Goal: Task Accomplishment & Management: Use online tool/utility

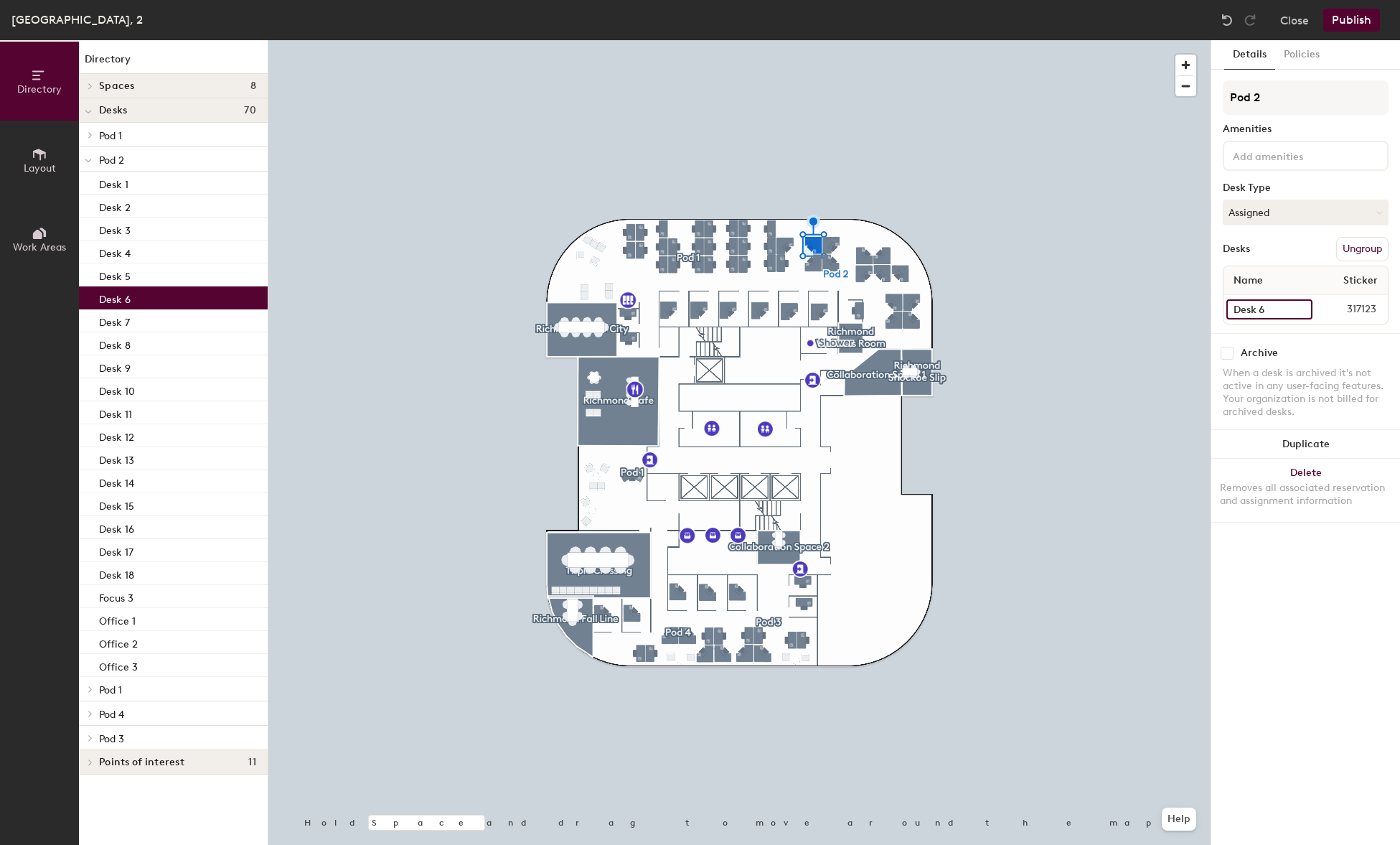
click at [1249, 306] on input "Desk 6" at bounding box center [1269, 309] width 86 height 20
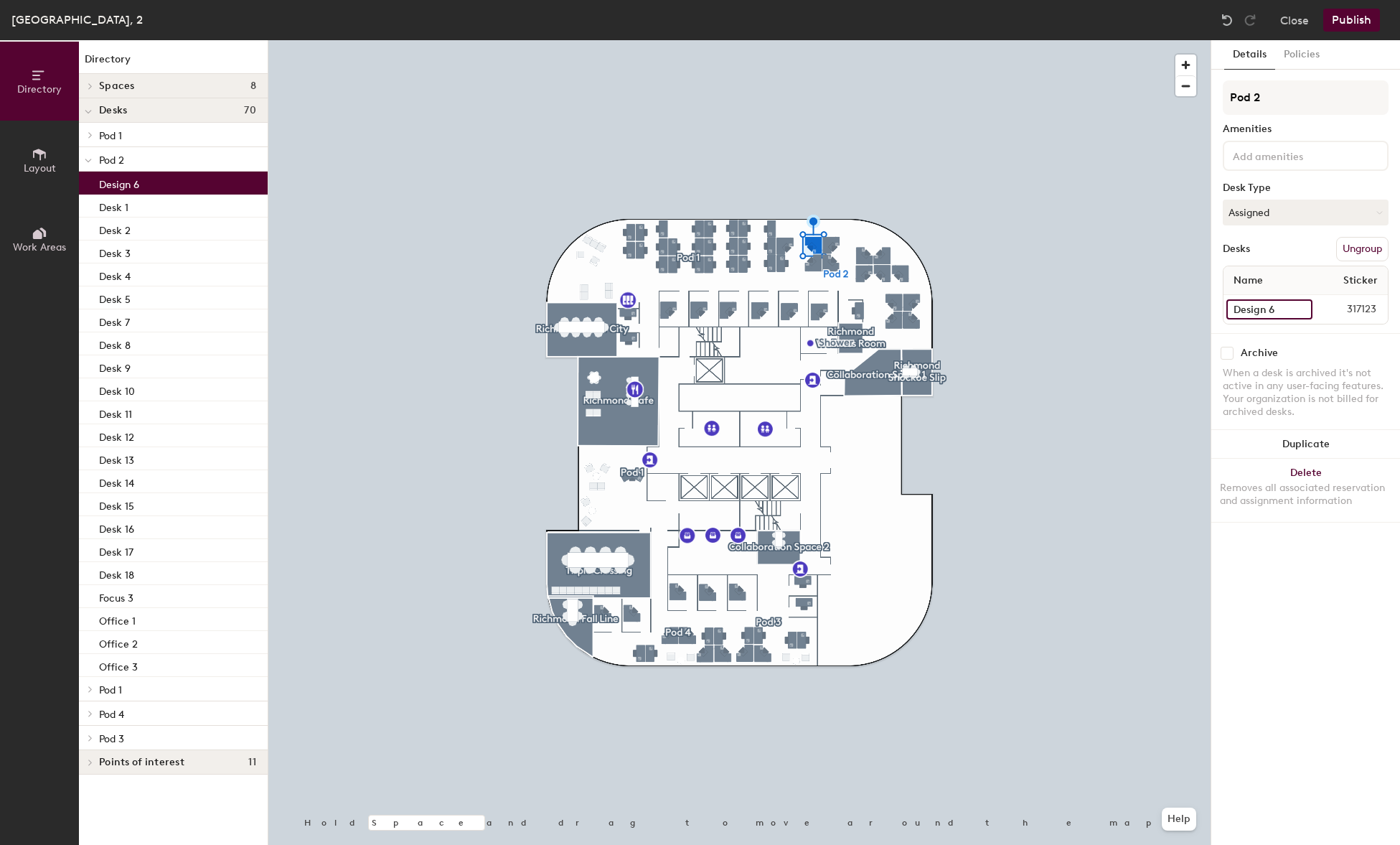
type input "Design 6"
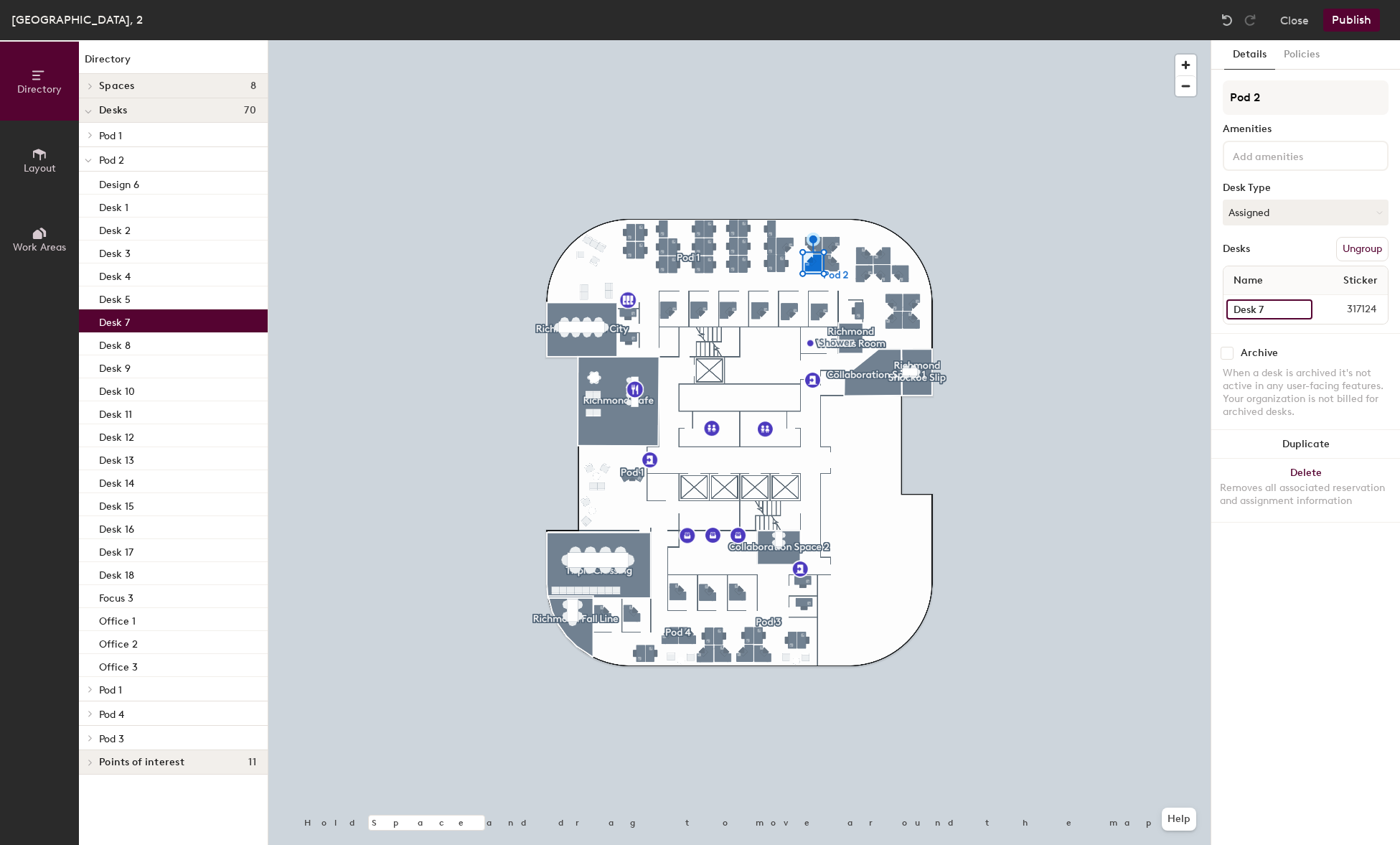
click at [1245, 302] on input "Desk 7" at bounding box center [1269, 309] width 86 height 20
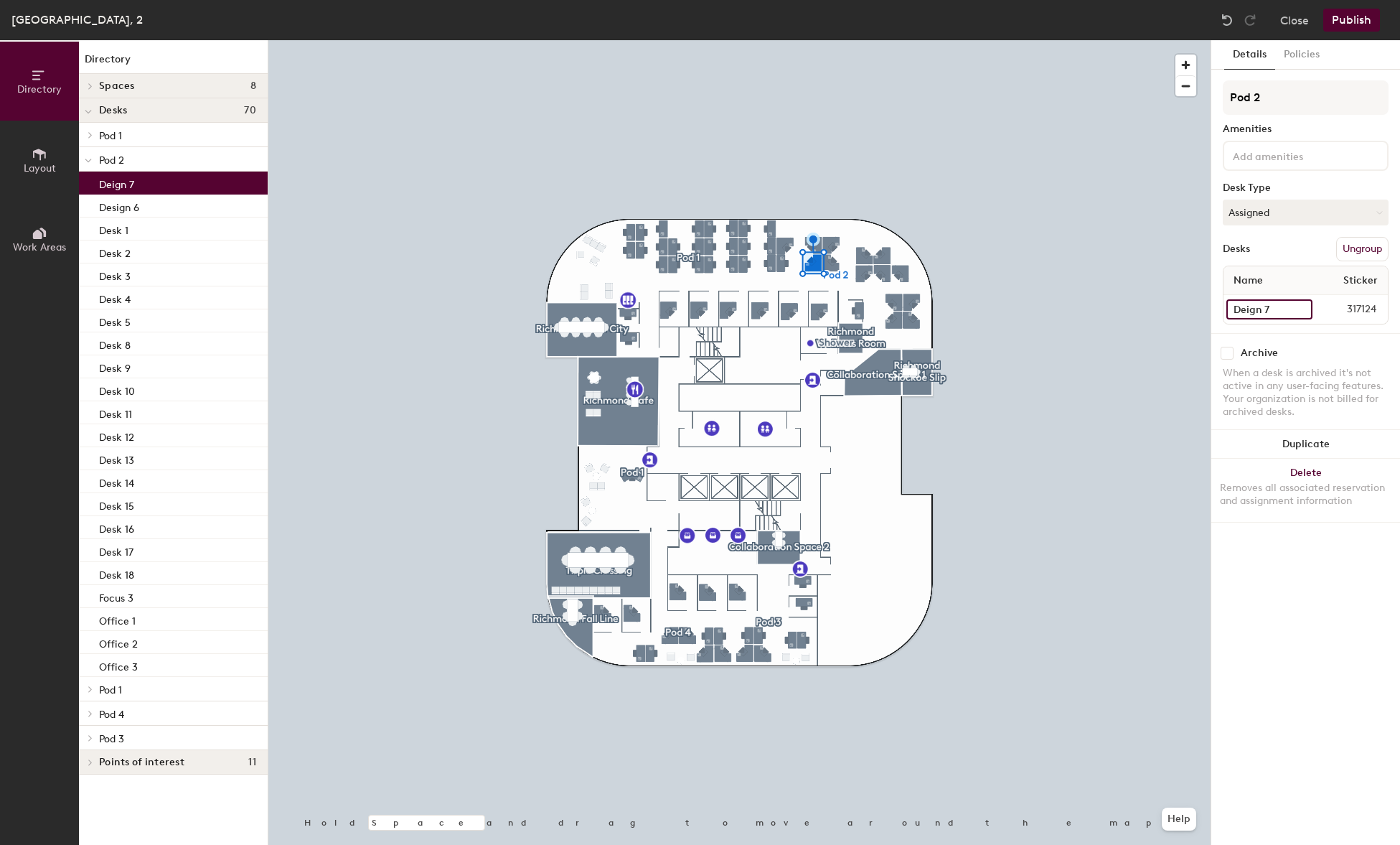
type input "Deign 7"
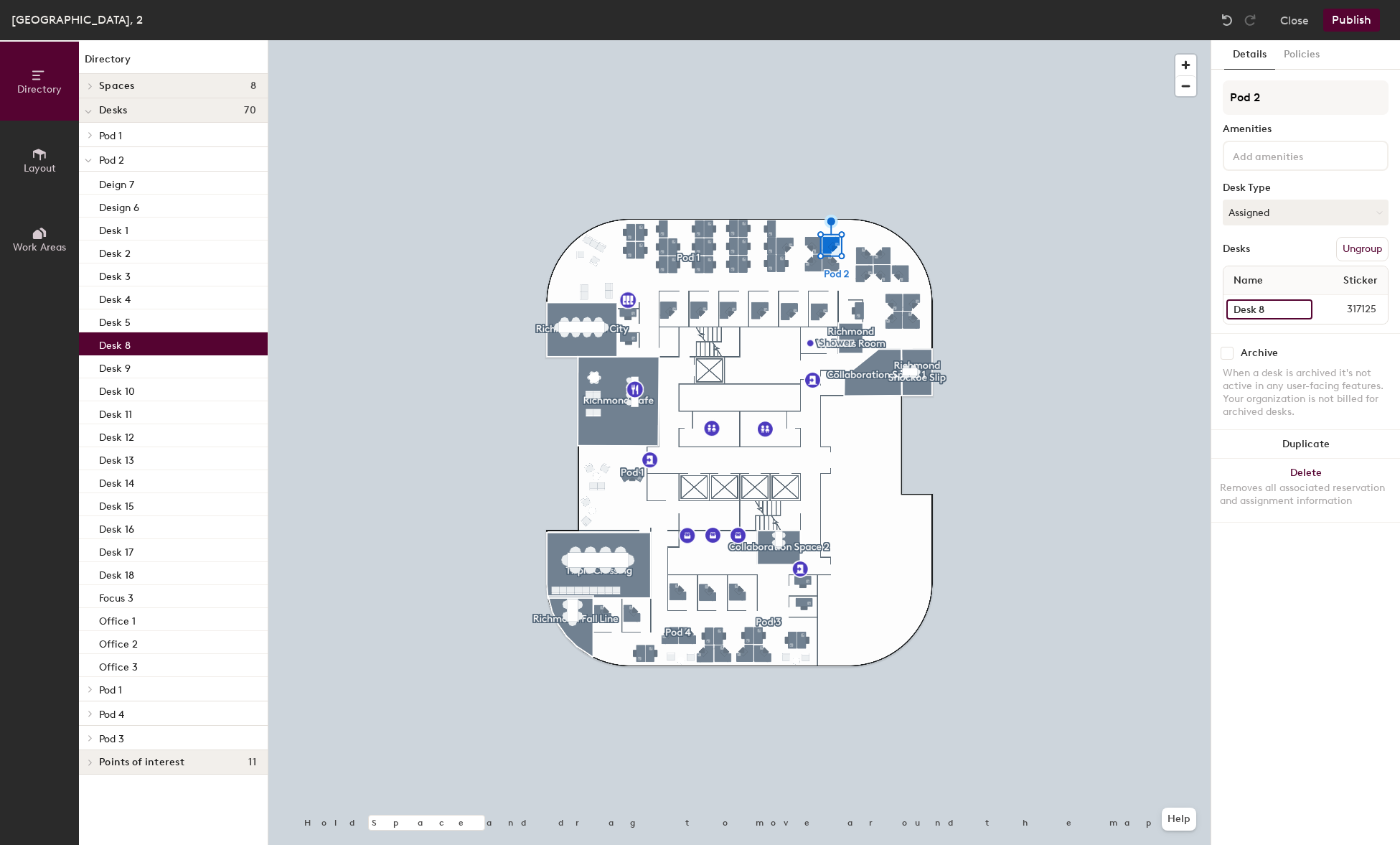
click at [1253, 311] on input "Desk 8" at bounding box center [1269, 309] width 86 height 20
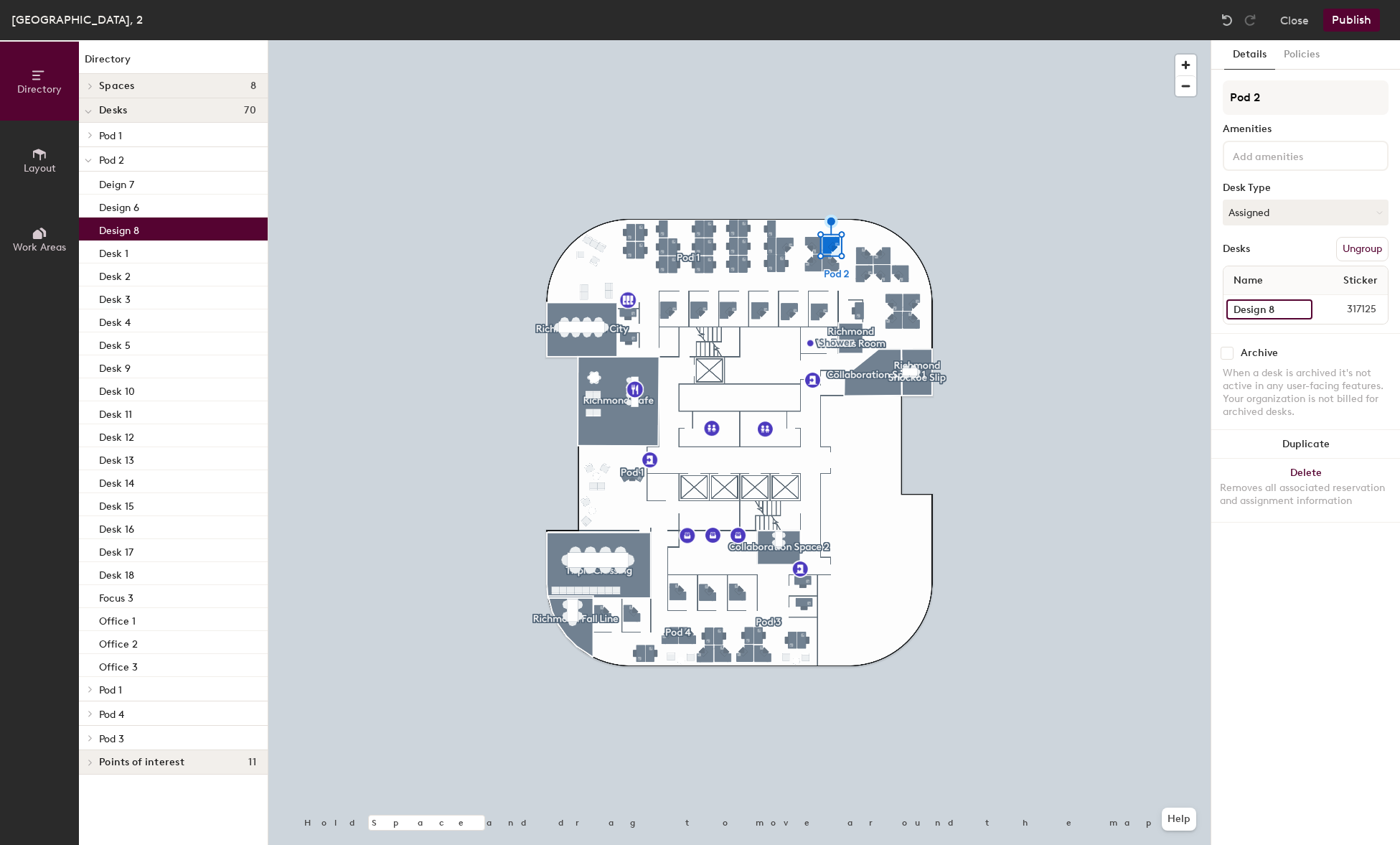
type input "Design 8"
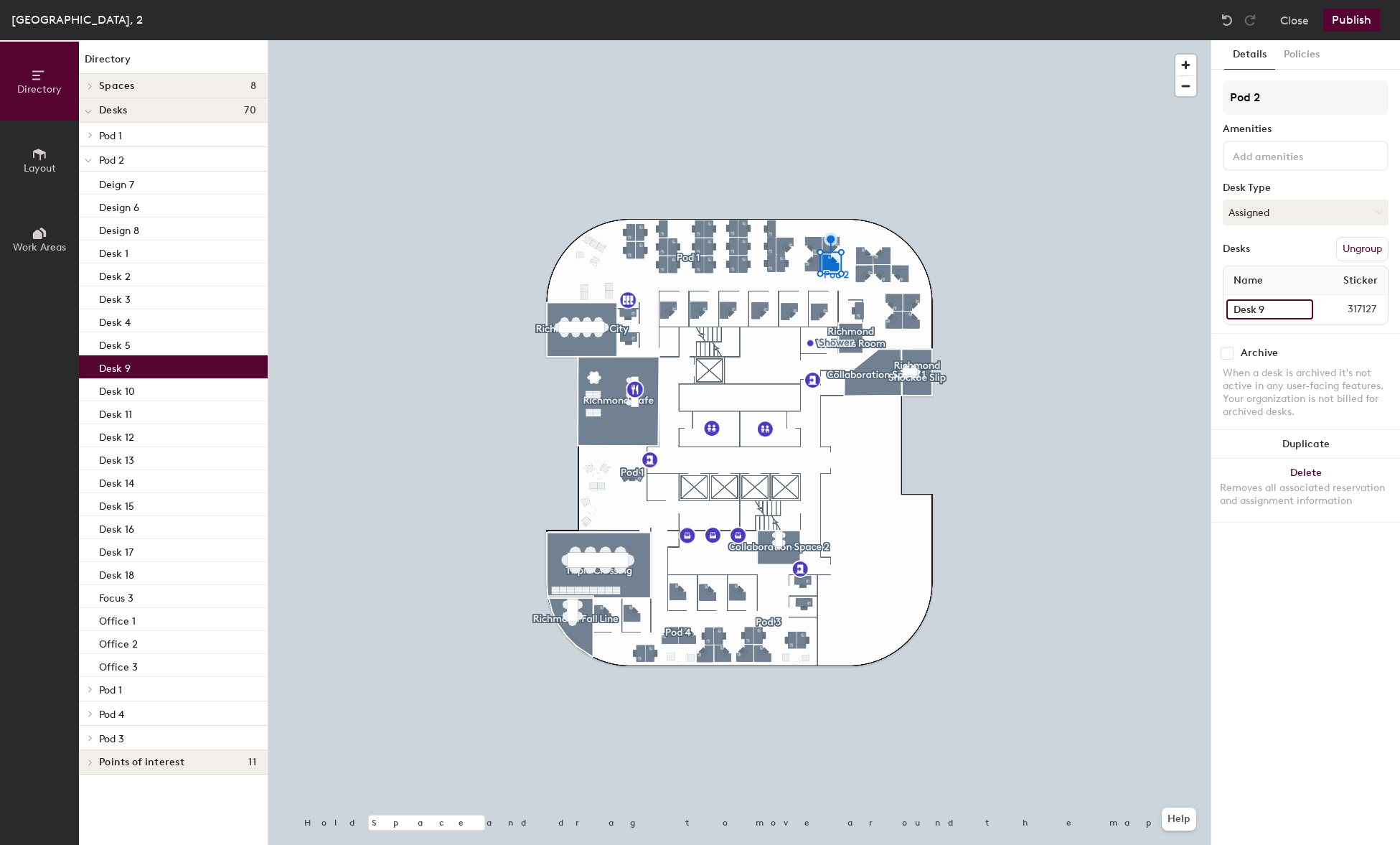
click at [1252, 314] on input "Desk 9" at bounding box center [1270, 309] width 87 height 20
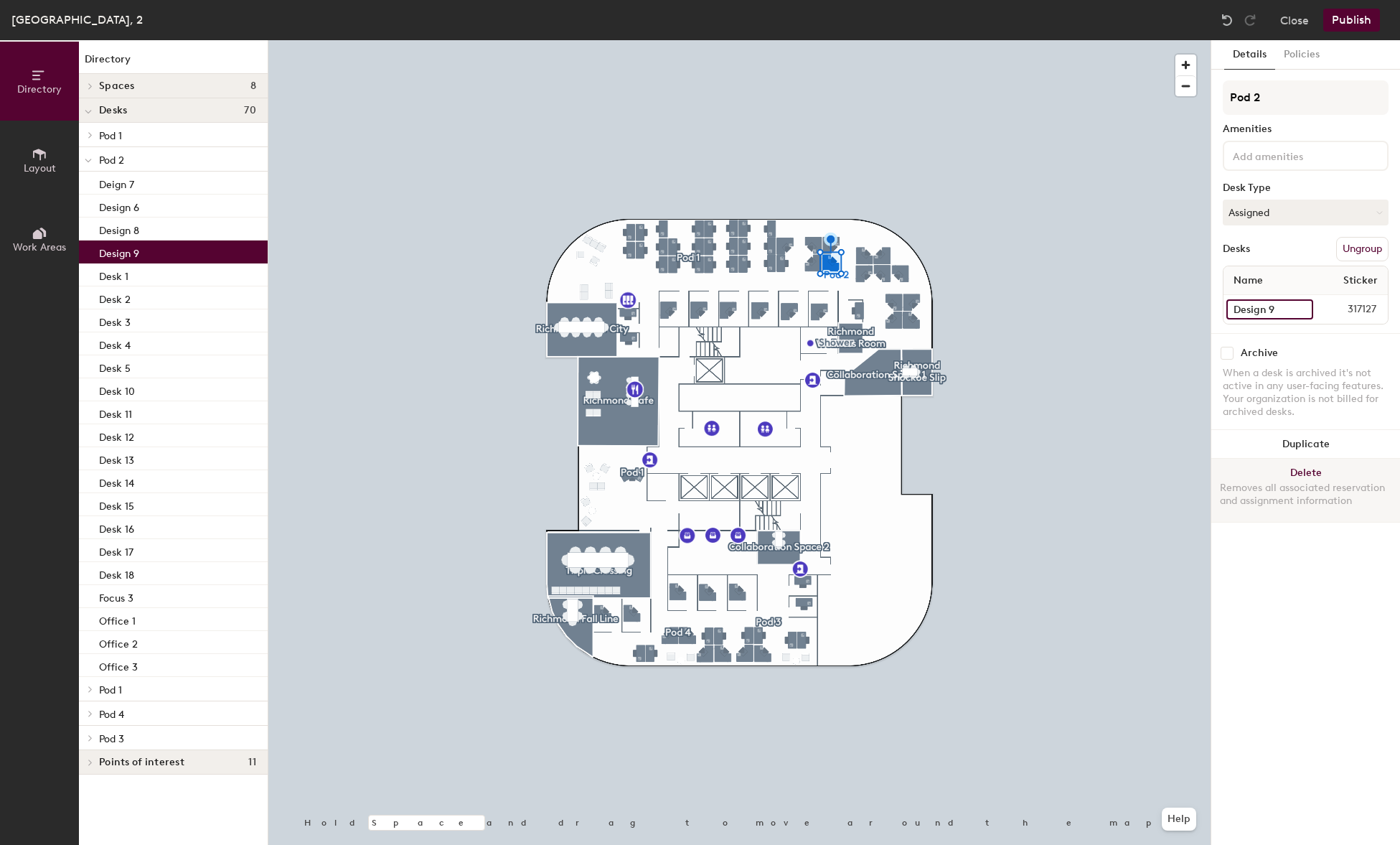
type input "Design 9"
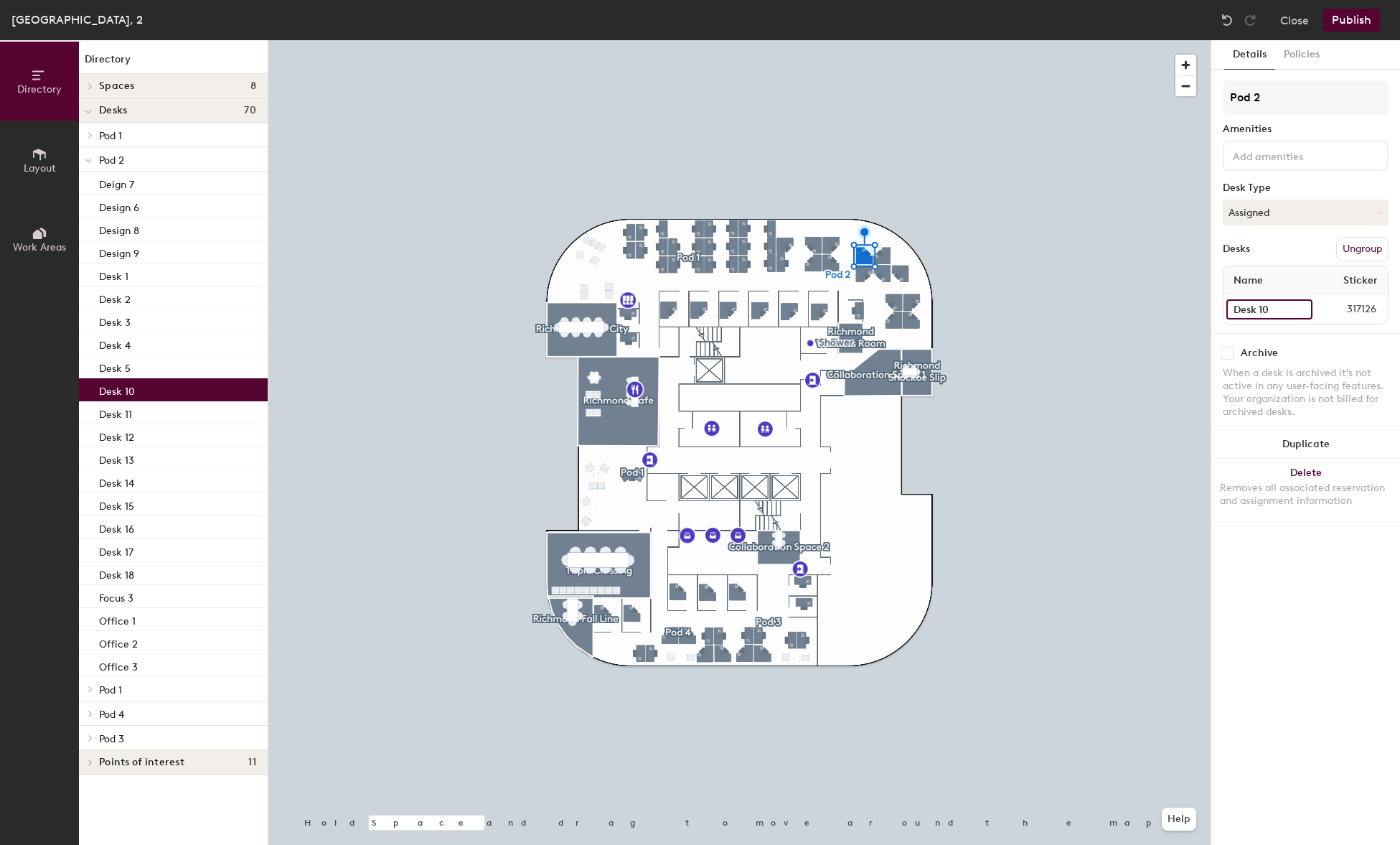
click at [1249, 308] on input "Desk 10" at bounding box center [1269, 309] width 86 height 20
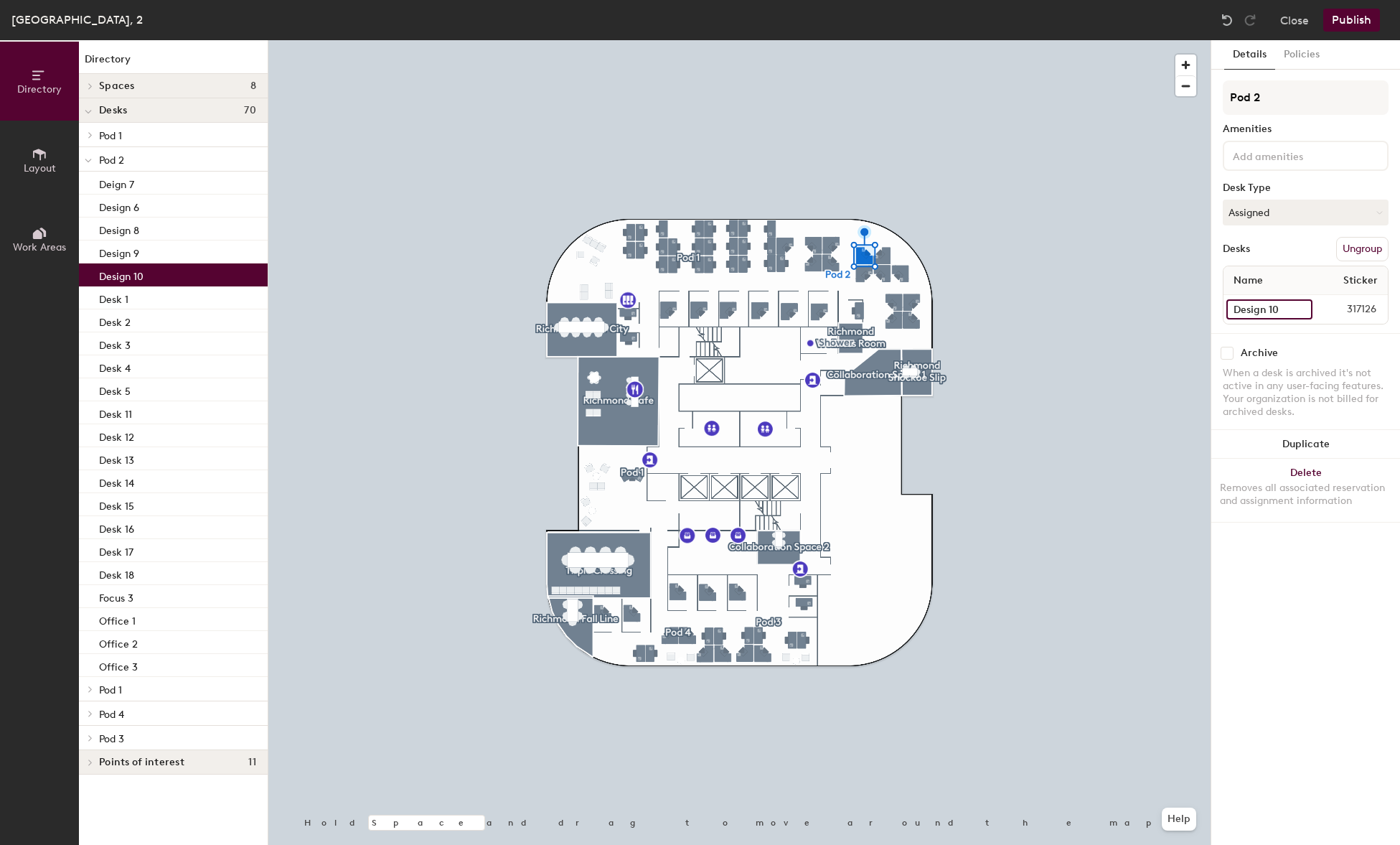
type input "Design 10"
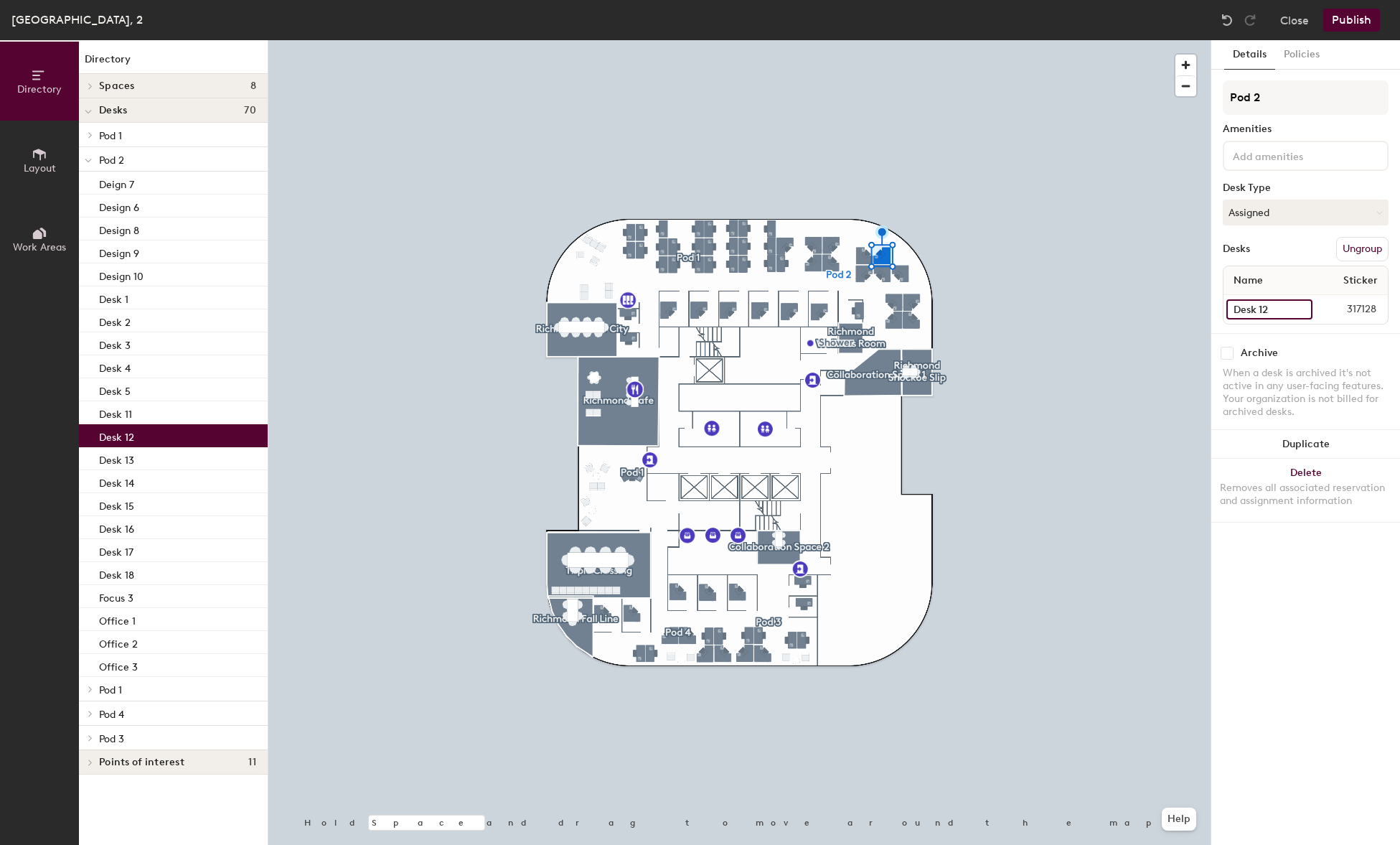
click at [1249, 312] on input "Desk 12" at bounding box center [1269, 309] width 86 height 20
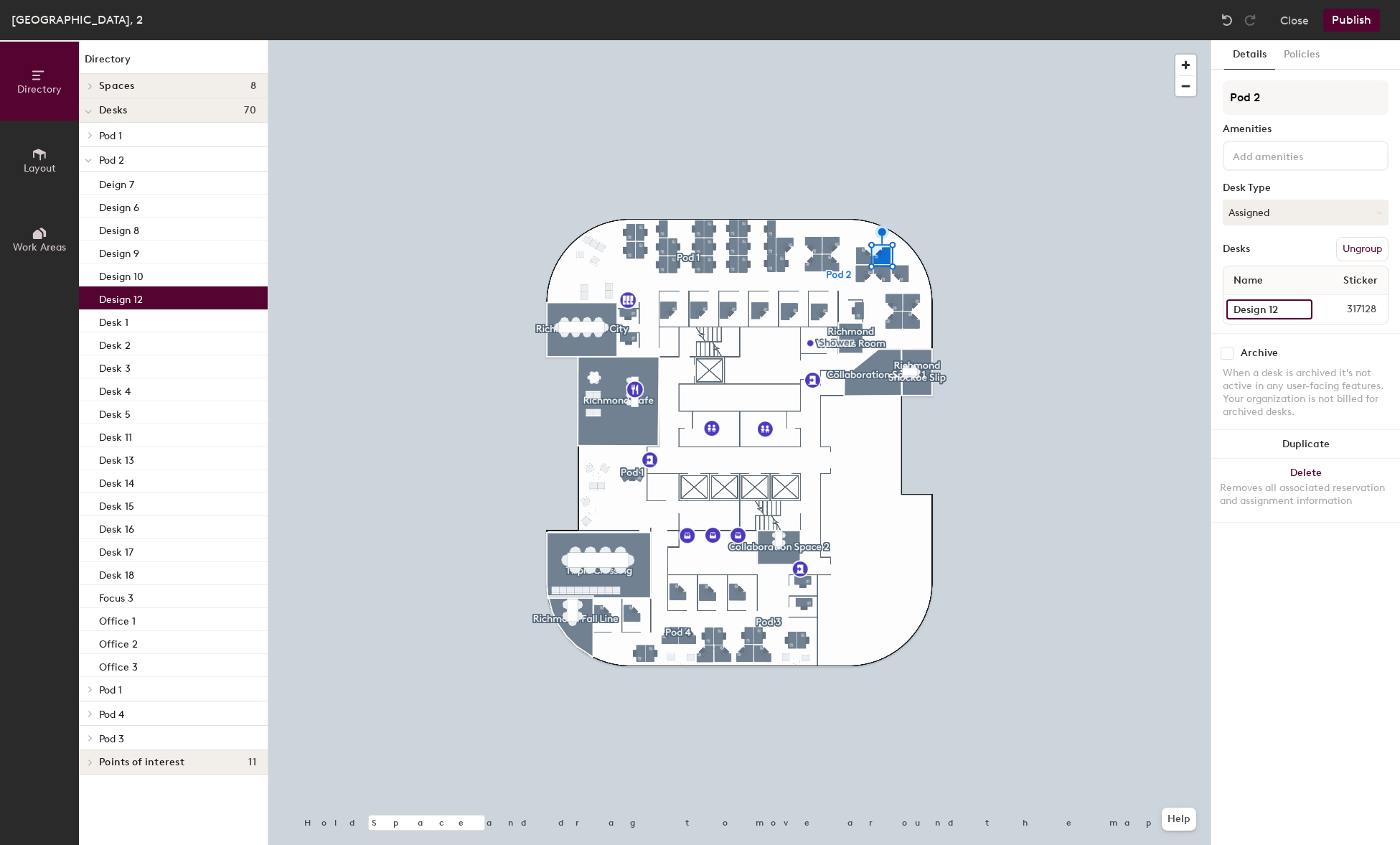
type input "Design 12"
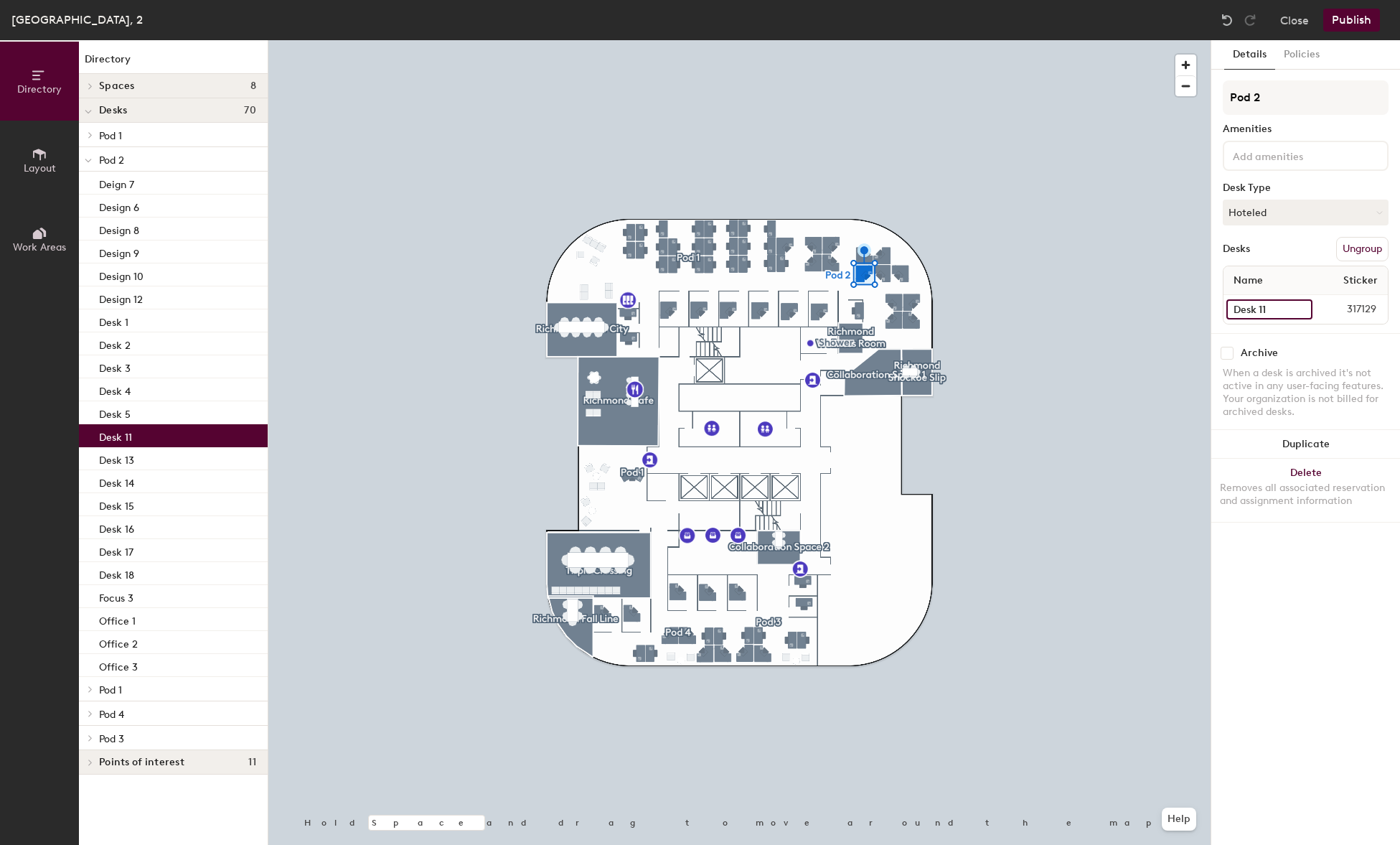
click at [1250, 308] on input "Desk 11" at bounding box center [1269, 309] width 86 height 20
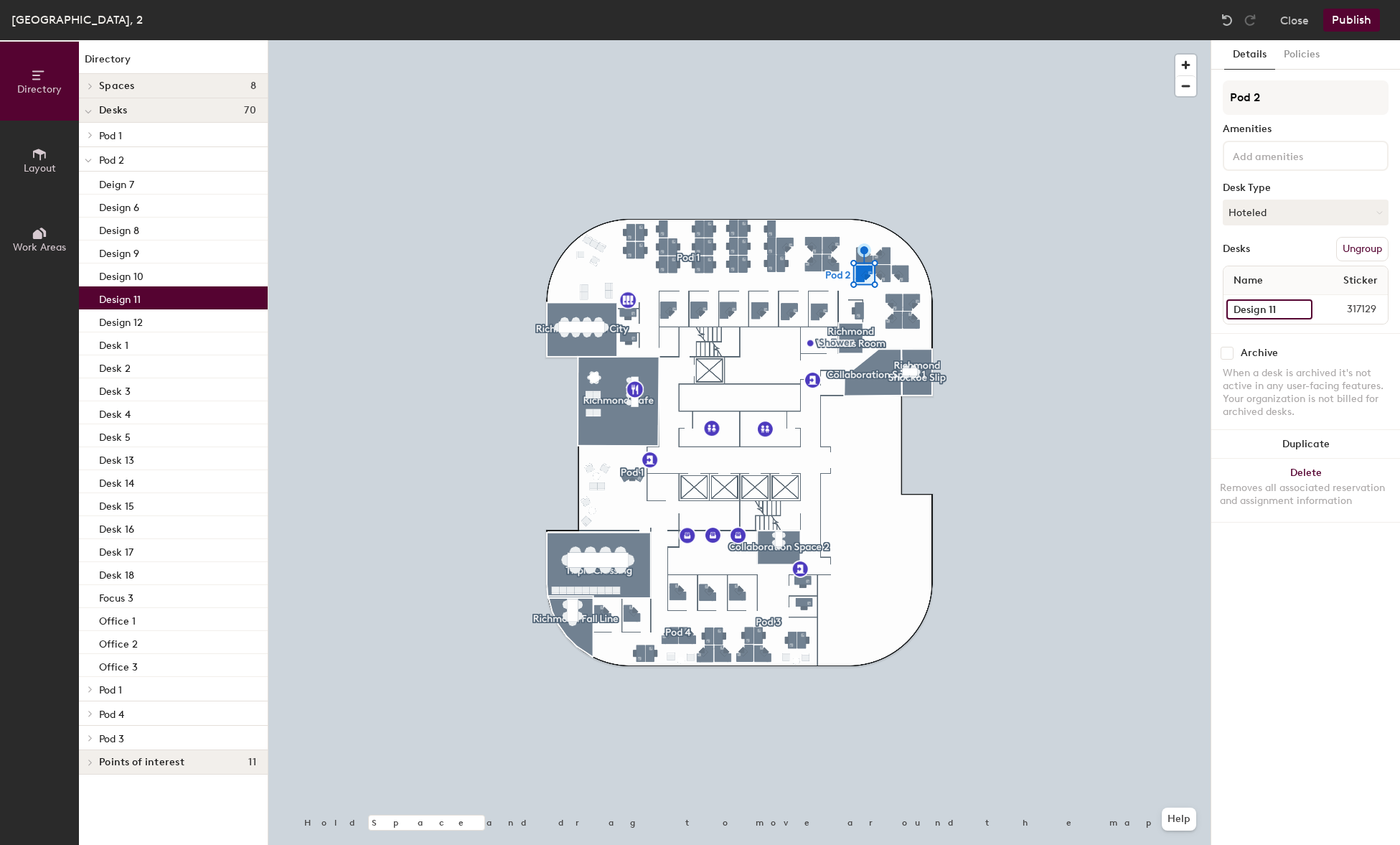
type input "Design 11"
click at [884, 40] on div at bounding box center [740, 40] width 942 height 0
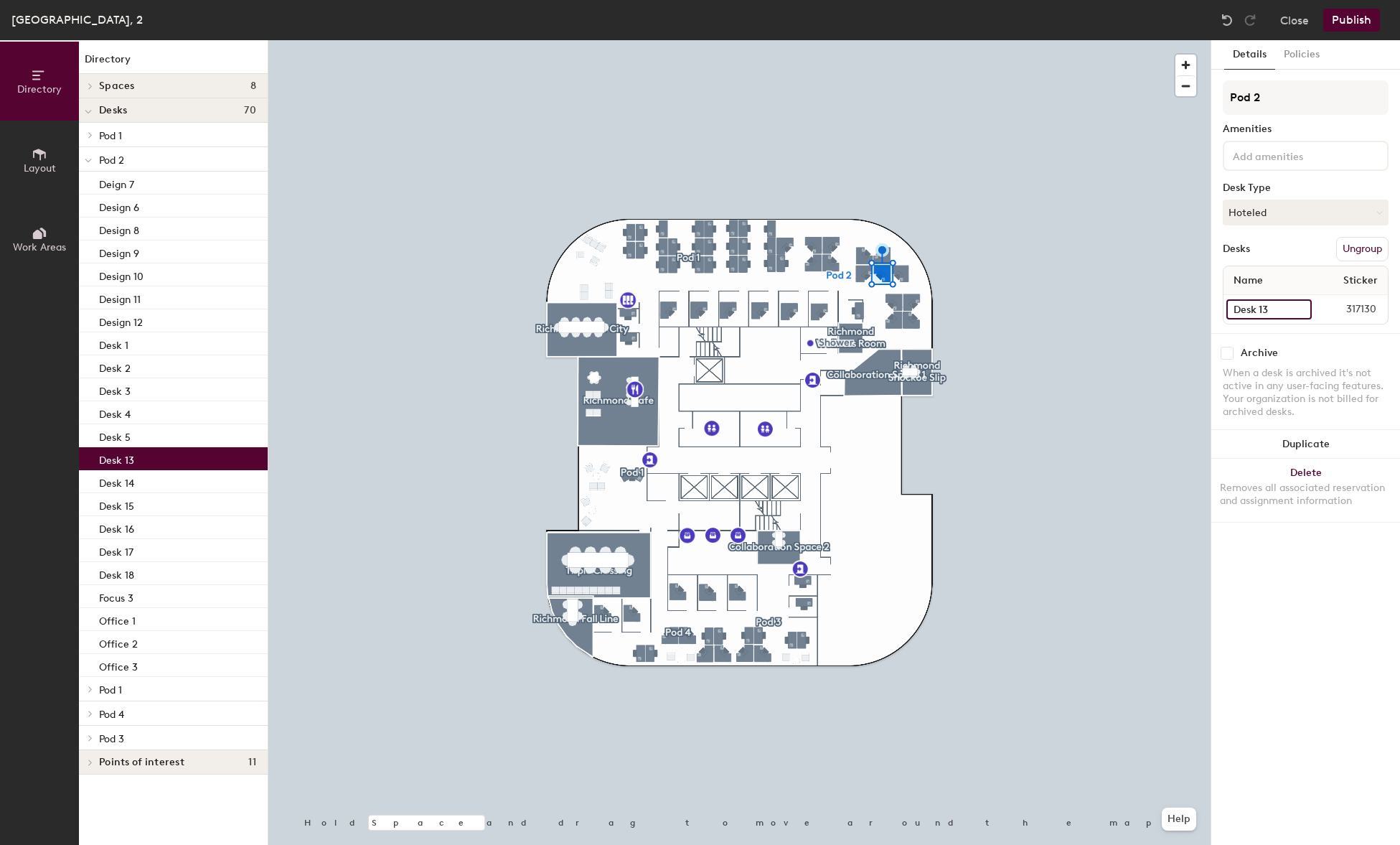
click at [1245, 311] on input "Desk 13" at bounding box center [1269, 309] width 85 height 20
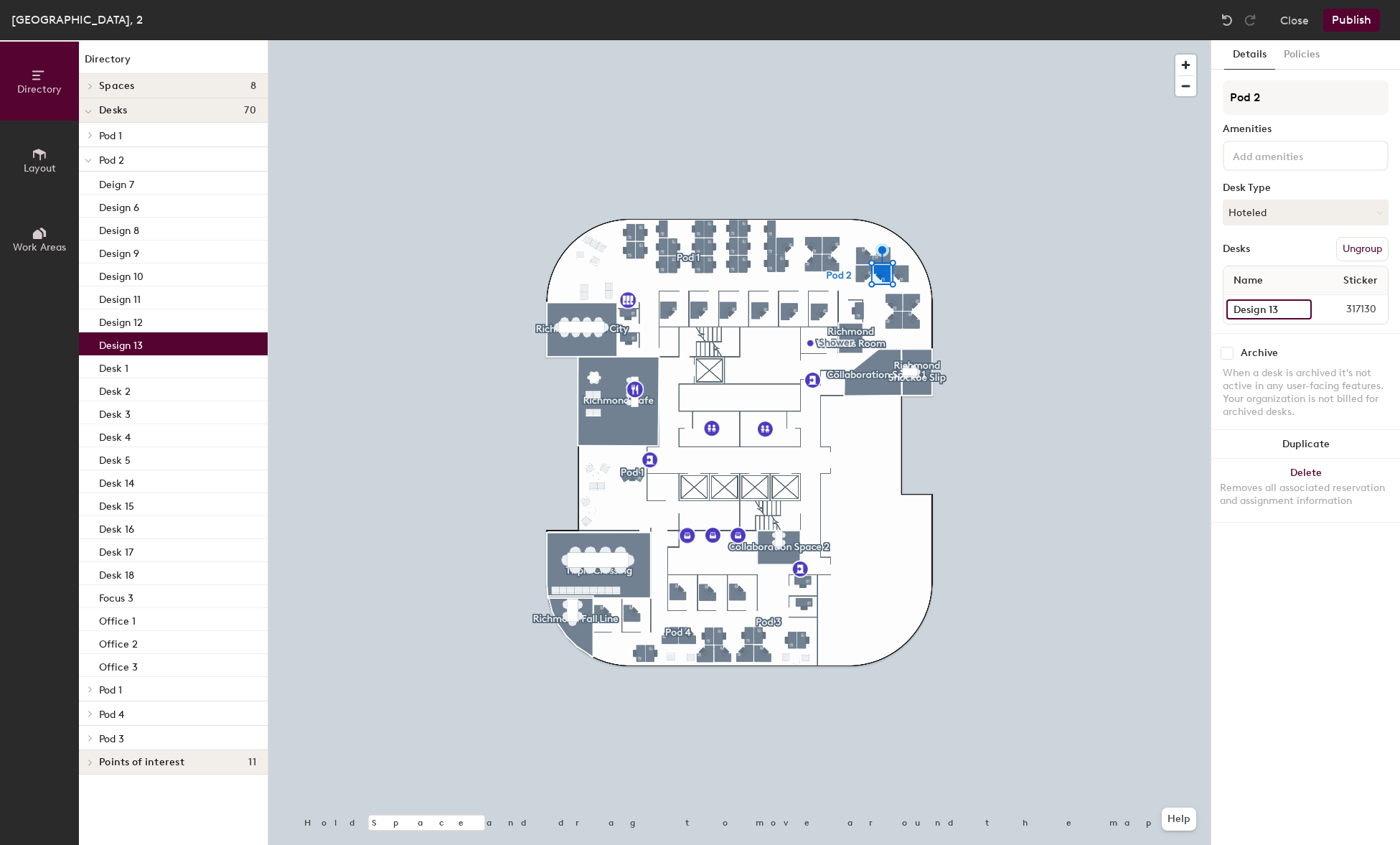
type input "Design 13"
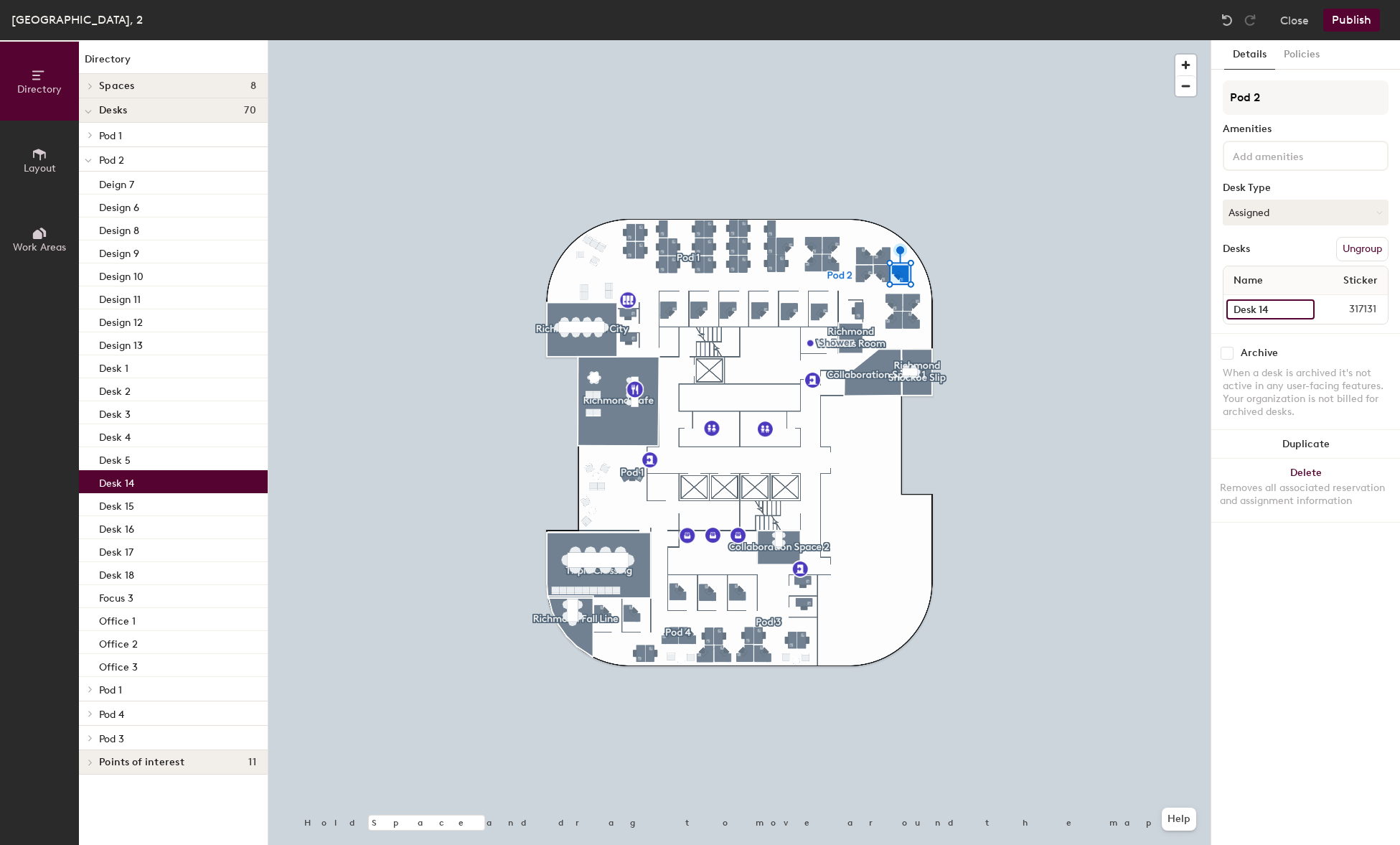
click at [1240, 311] on input "Desk 14" at bounding box center [1271, 309] width 89 height 20
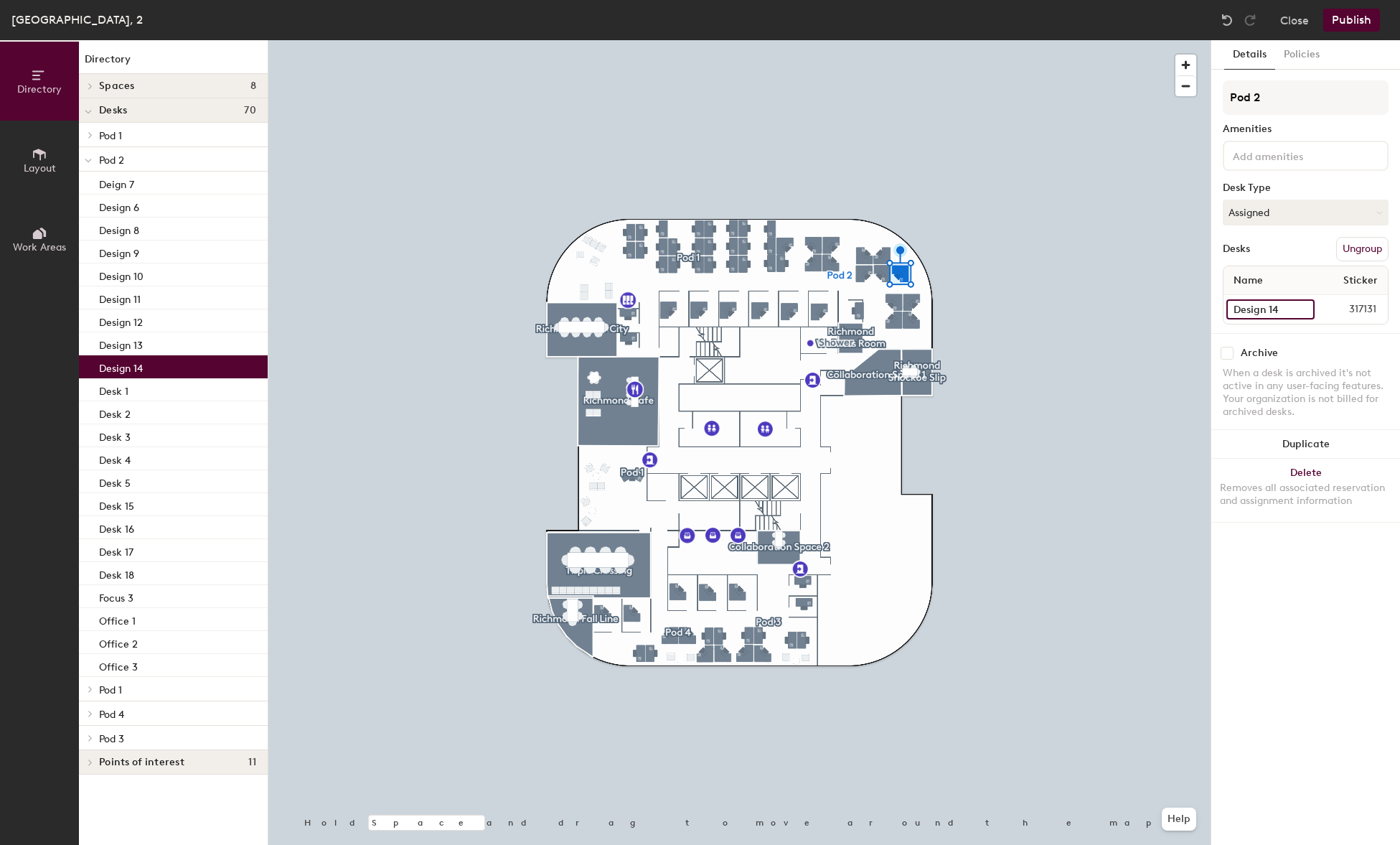
type input "Design 14"
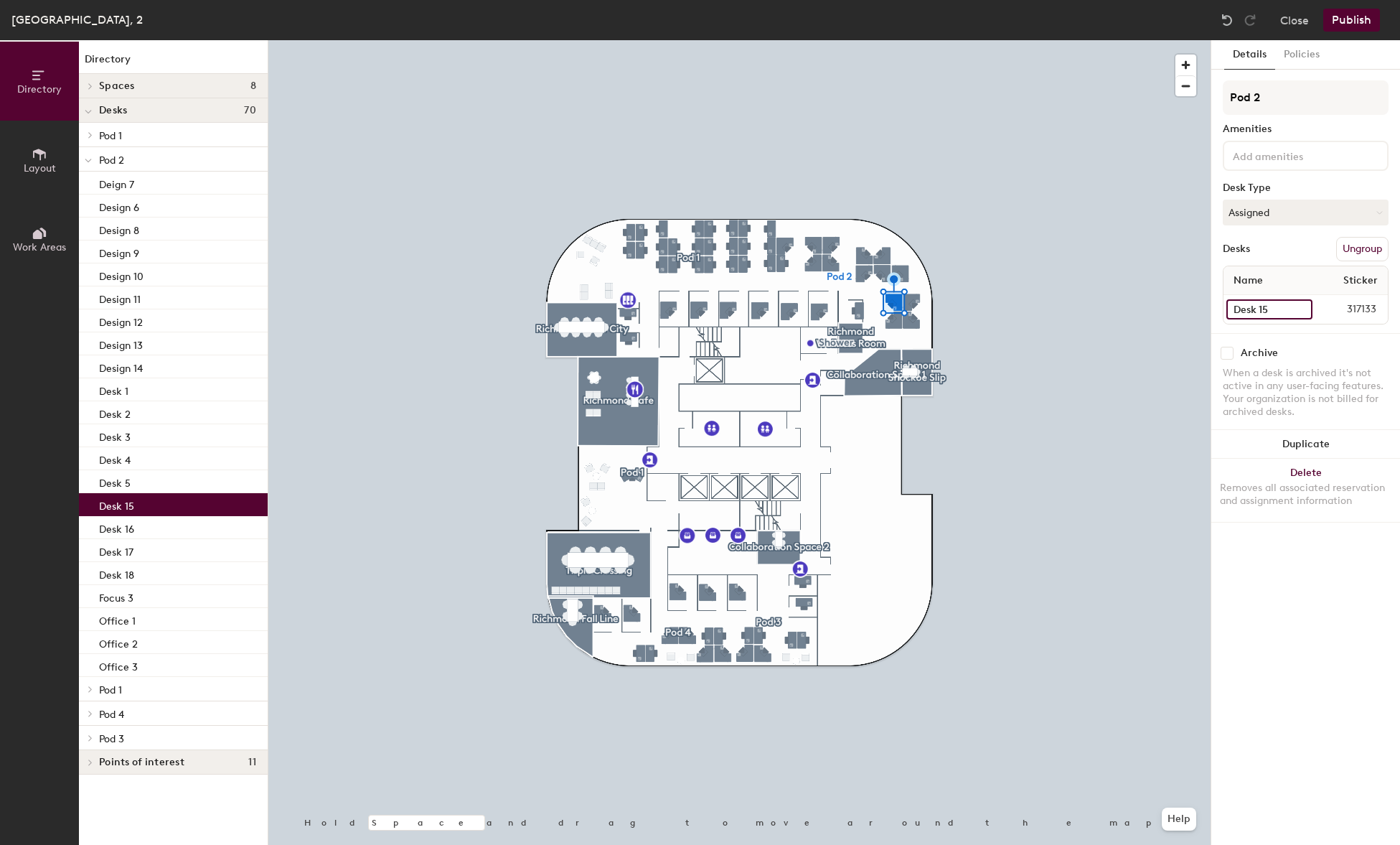
click at [1243, 309] on input "Desk 15" at bounding box center [1269, 309] width 86 height 20
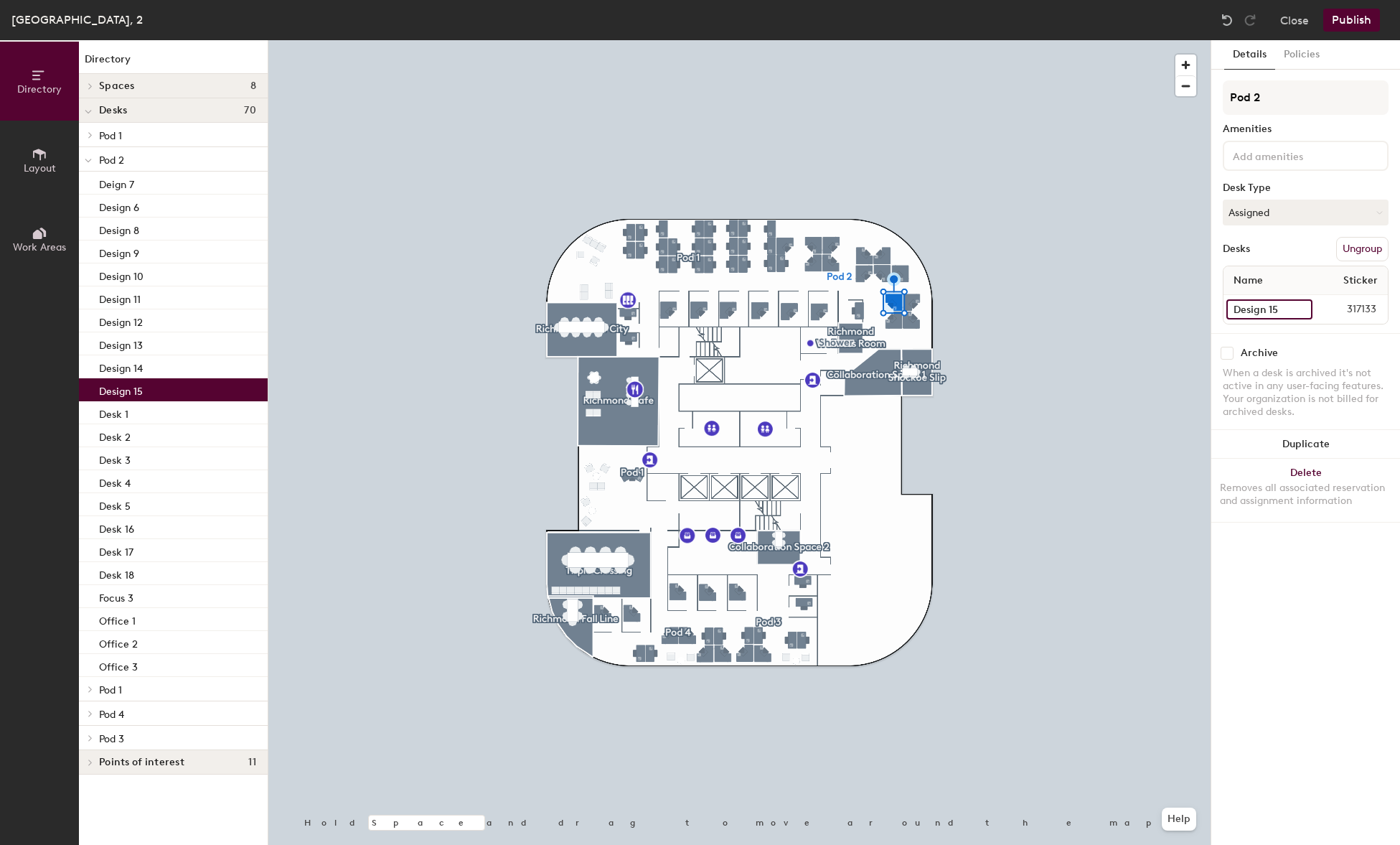
type input "Design 15"
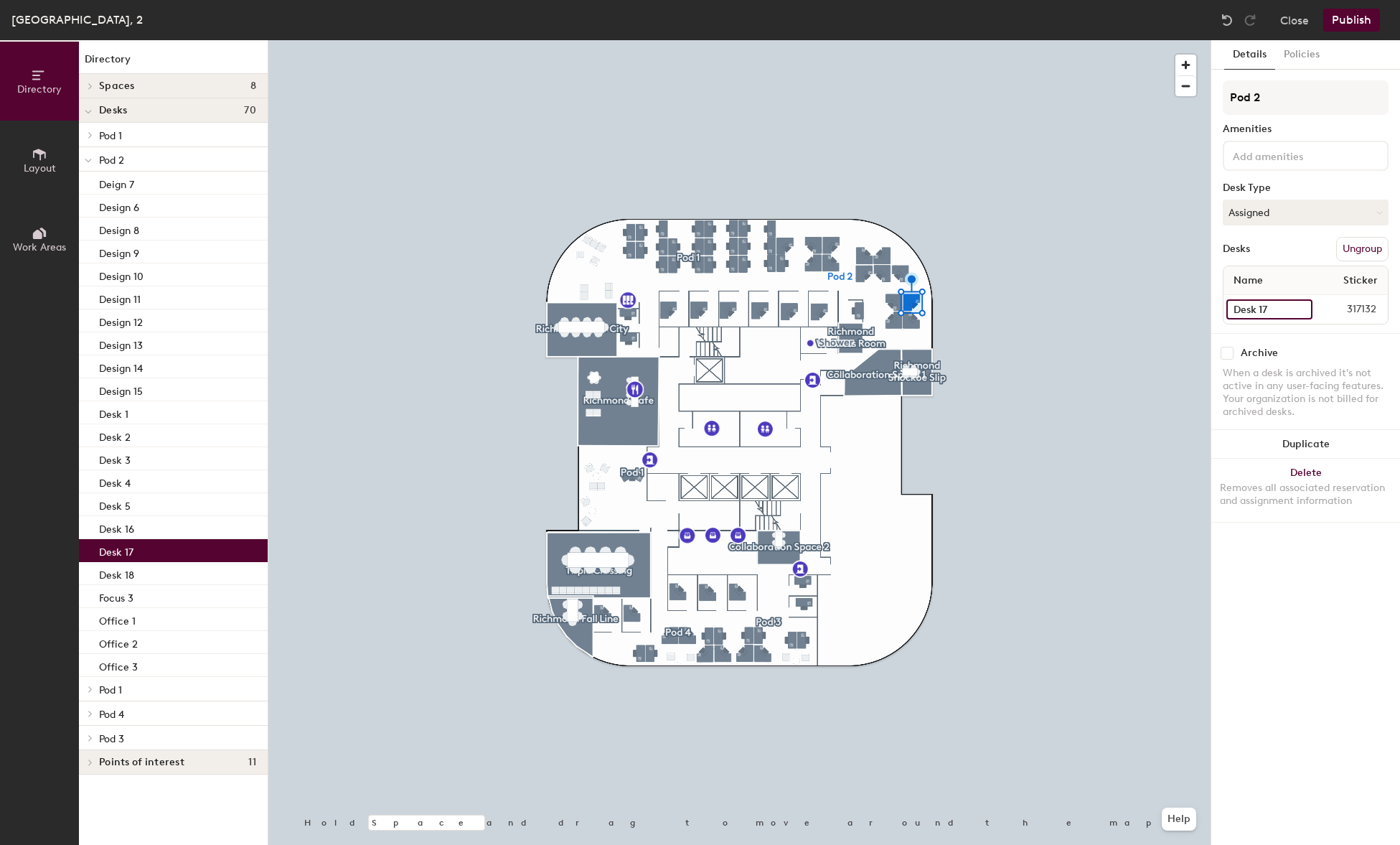
click at [1245, 308] on input "Desk 17" at bounding box center [1269, 309] width 86 height 20
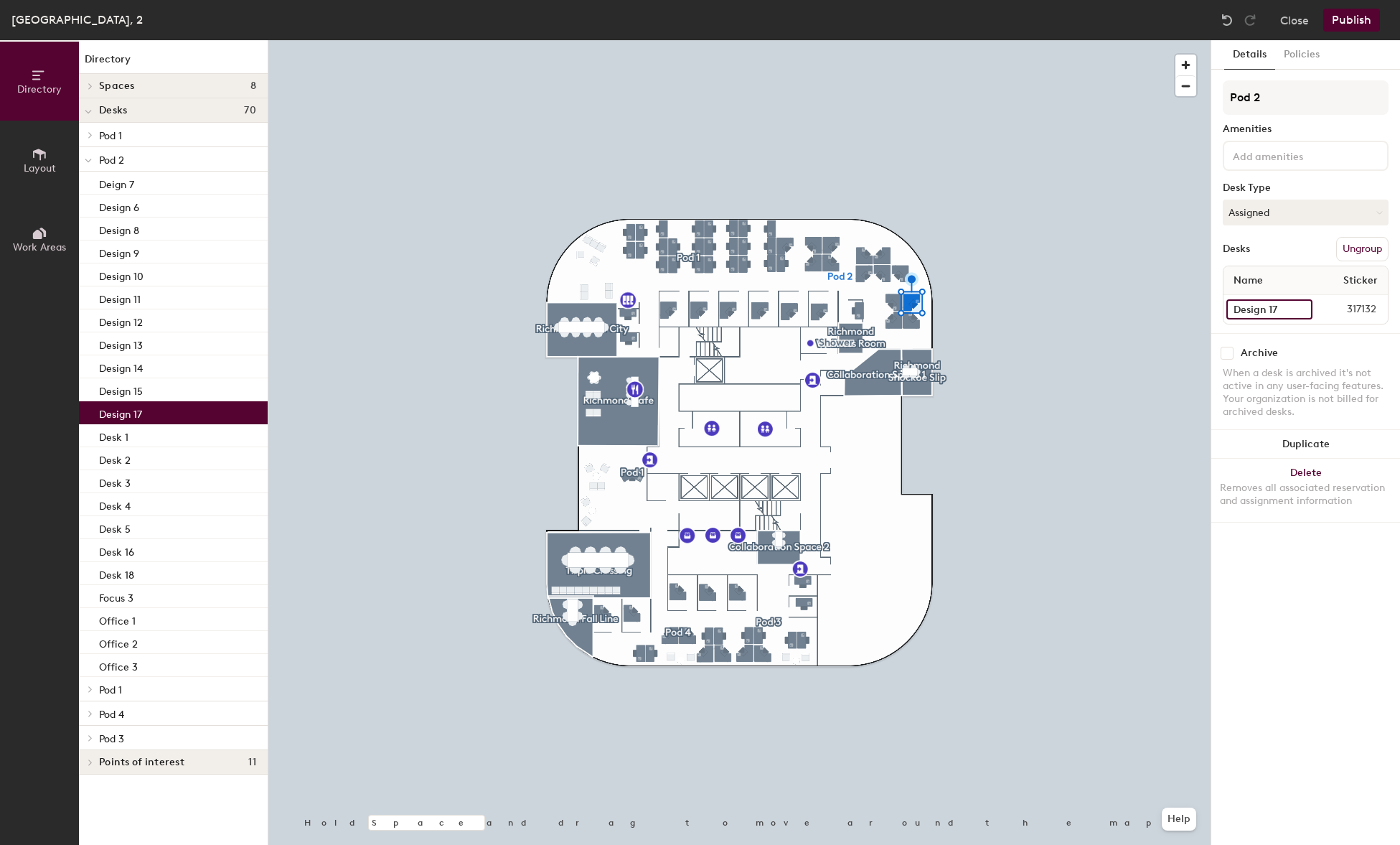
type input "Design 17"
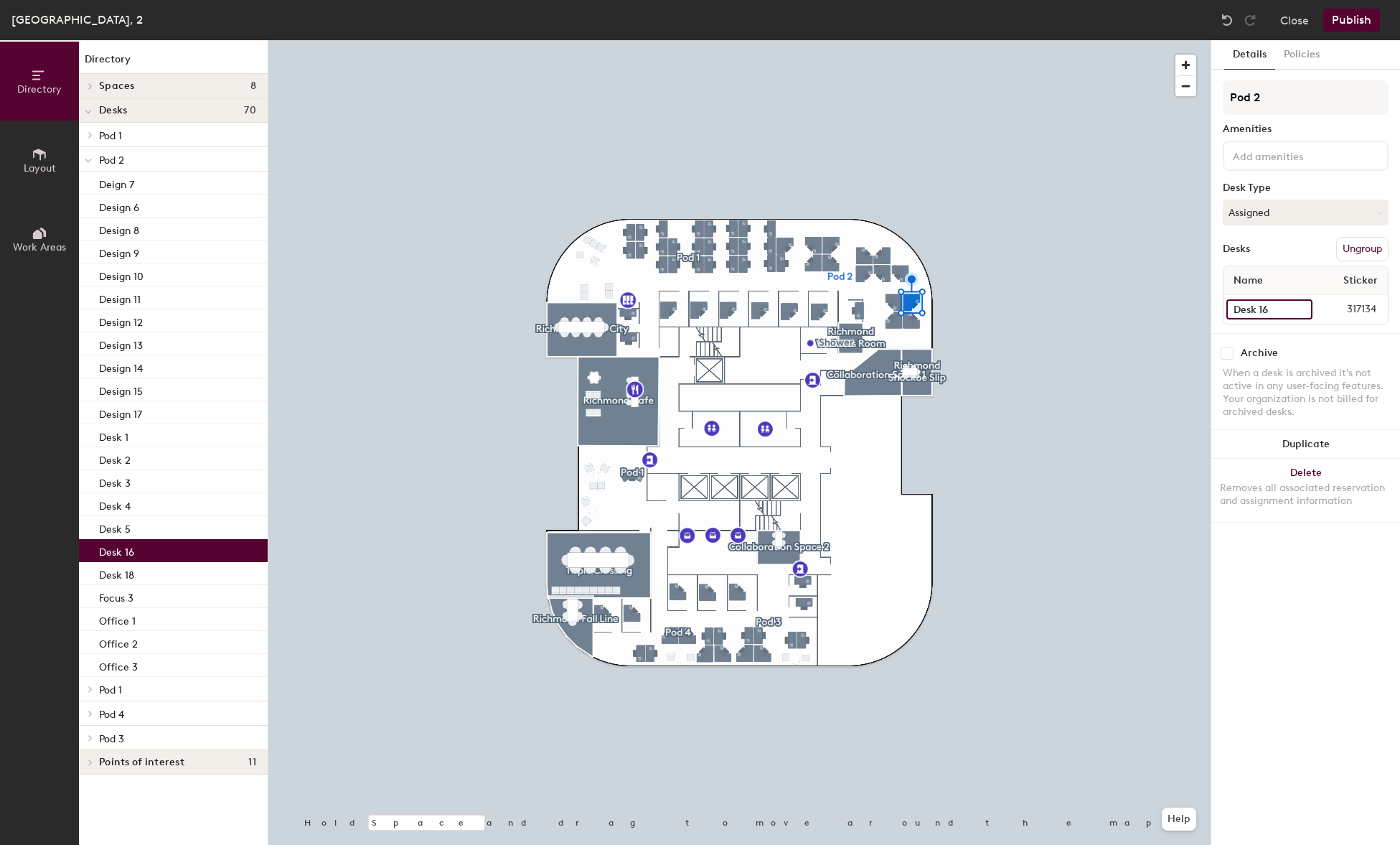
click at [1255, 305] on input "Desk 16" at bounding box center [1269, 309] width 86 height 20
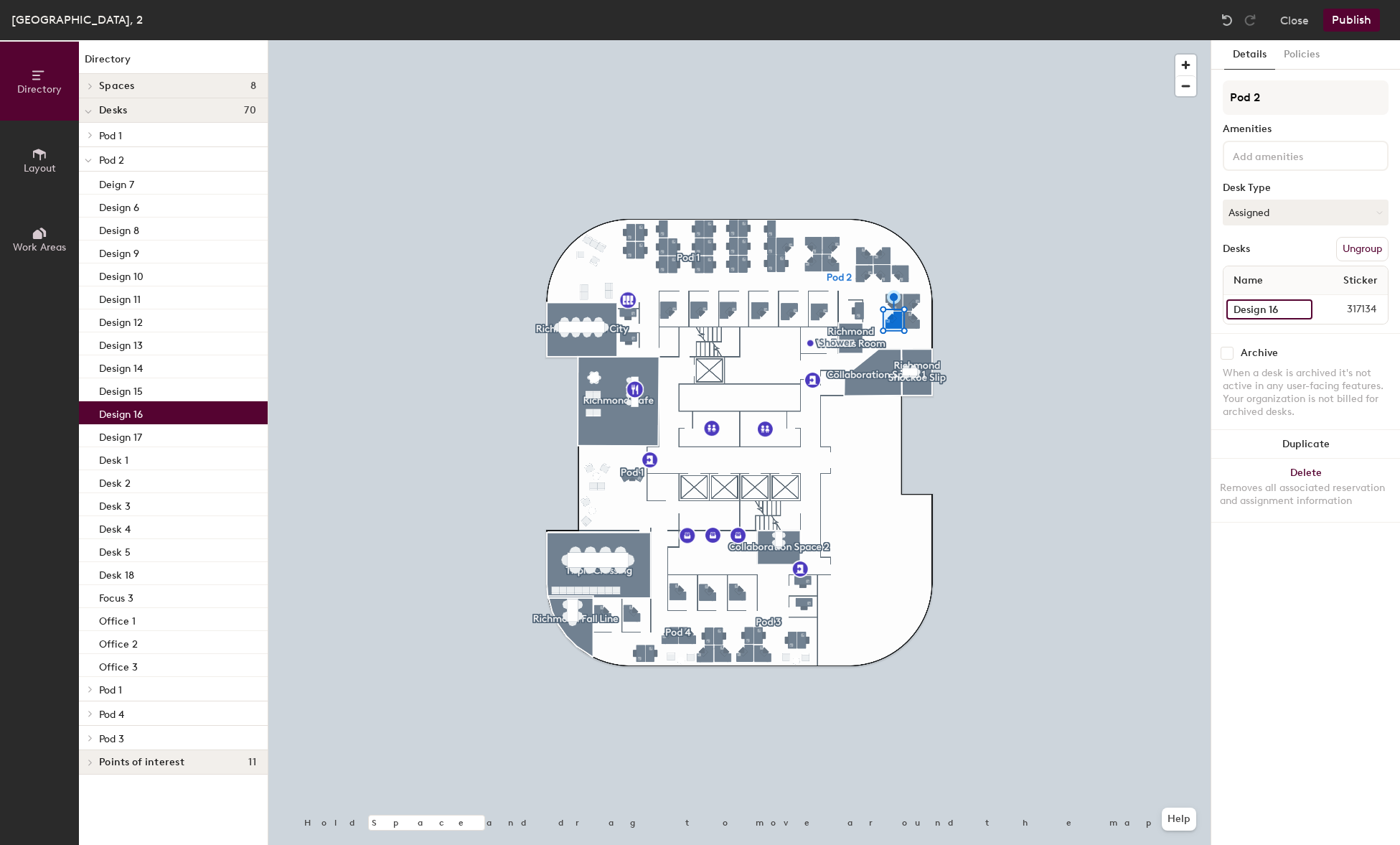
type input "Design 16"
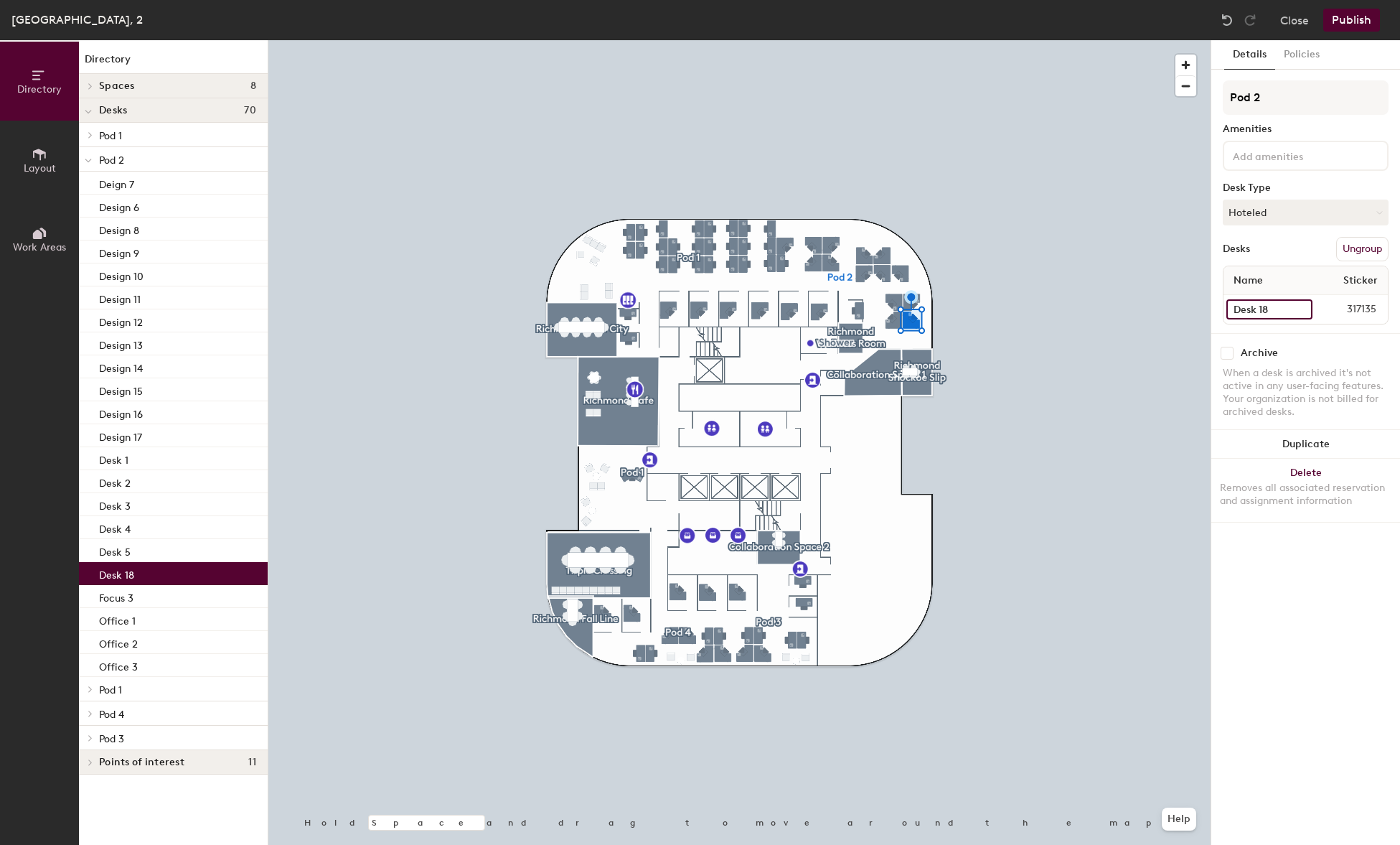
click at [1239, 317] on input "Desk 18" at bounding box center [1269, 309] width 86 height 20
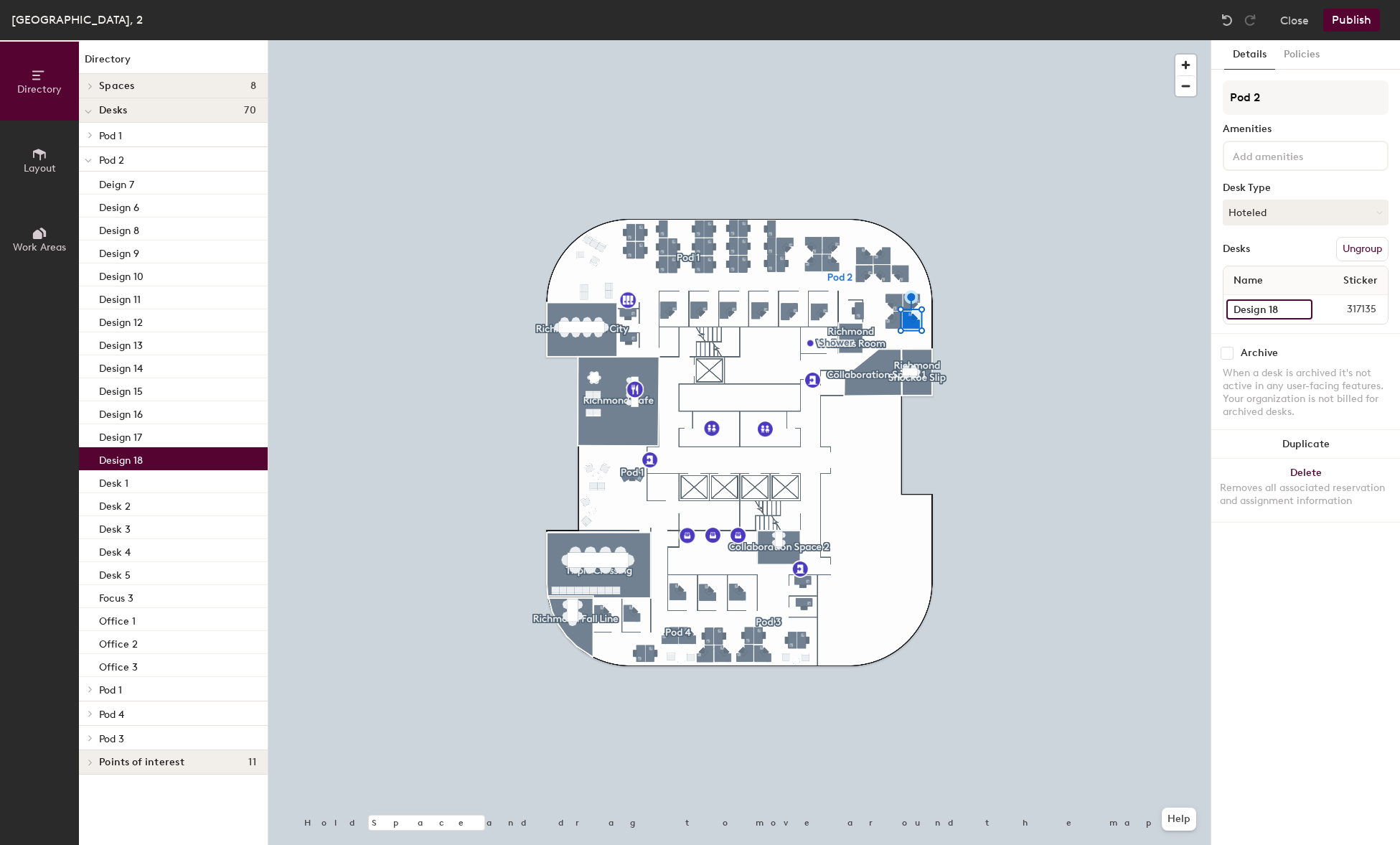
type input "Design 18"
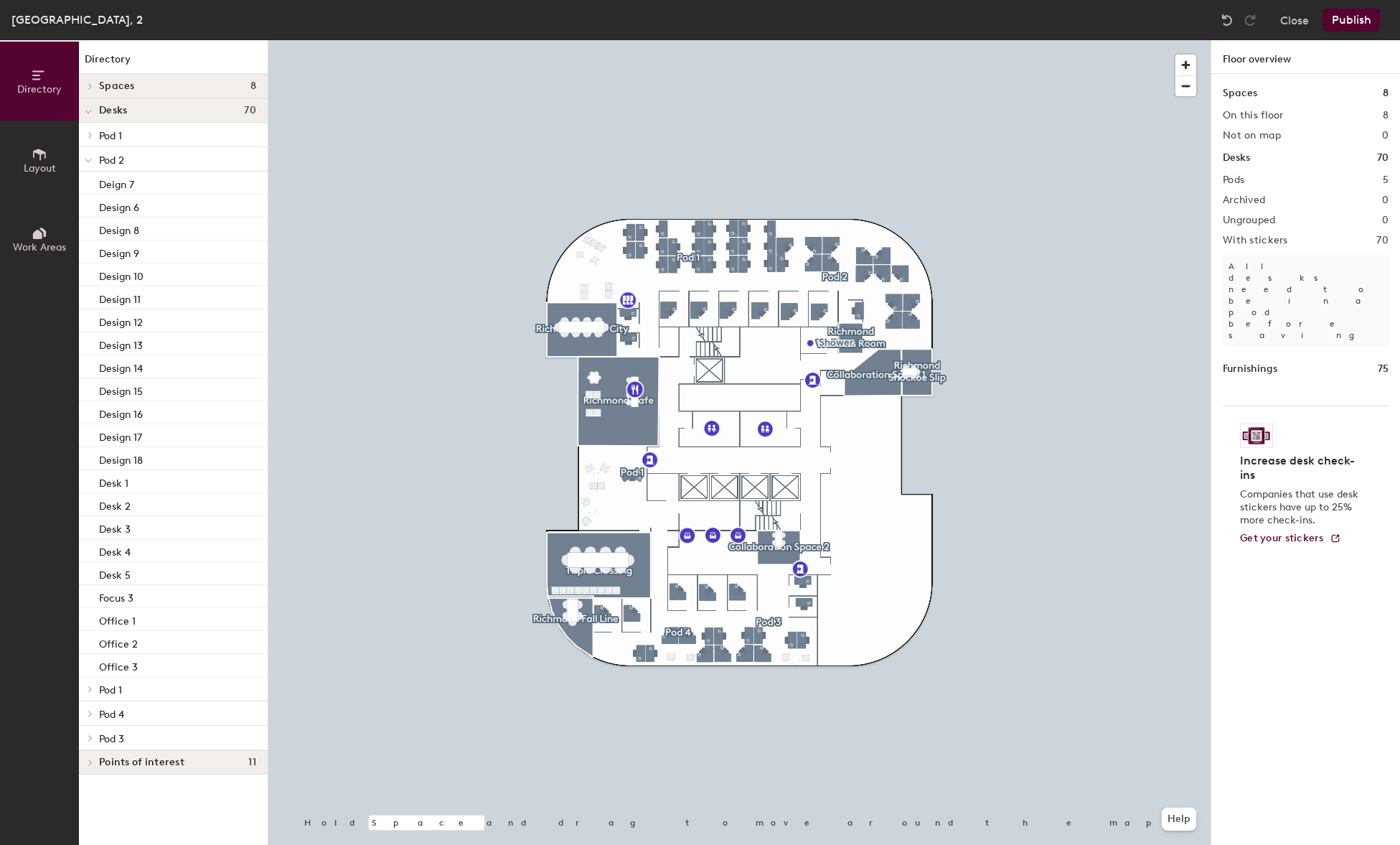
click at [1354, 17] on button "Publish" at bounding box center [1351, 20] width 57 height 23
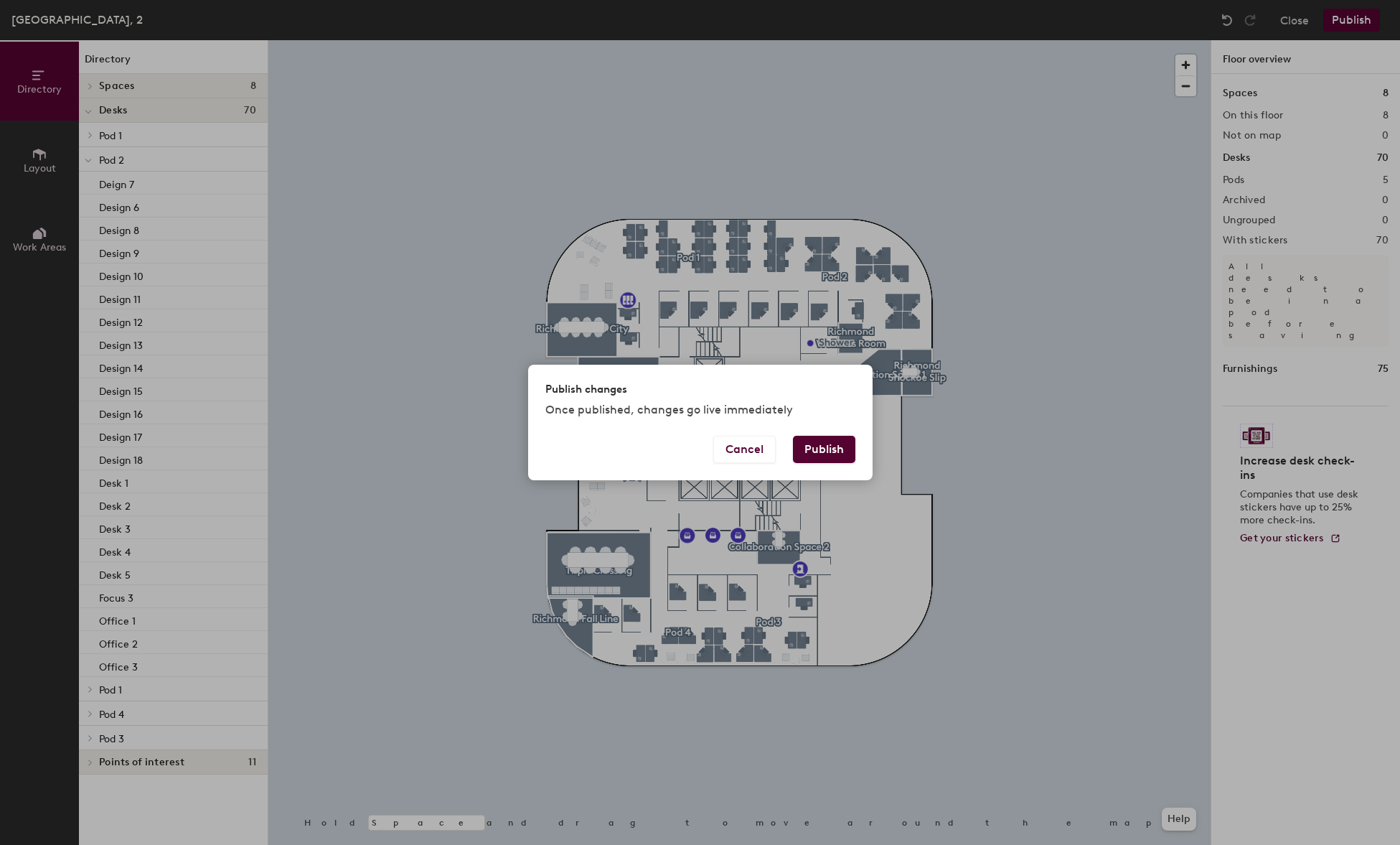
click at [817, 450] on button "Publish" at bounding box center [824, 450] width 62 height 27
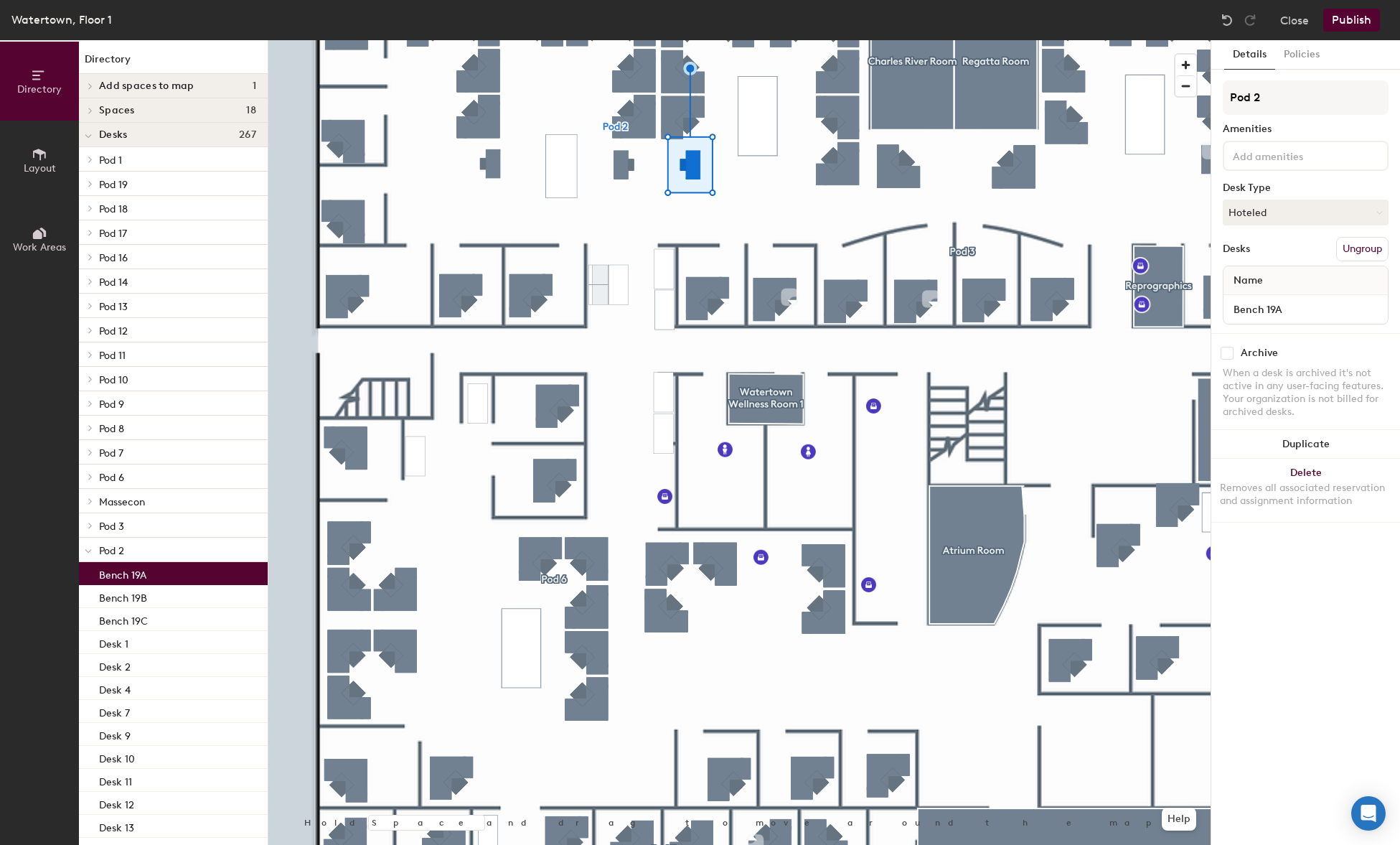
click at [1357, 13] on button "Publish" at bounding box center [1351, 20] width 57 height 23
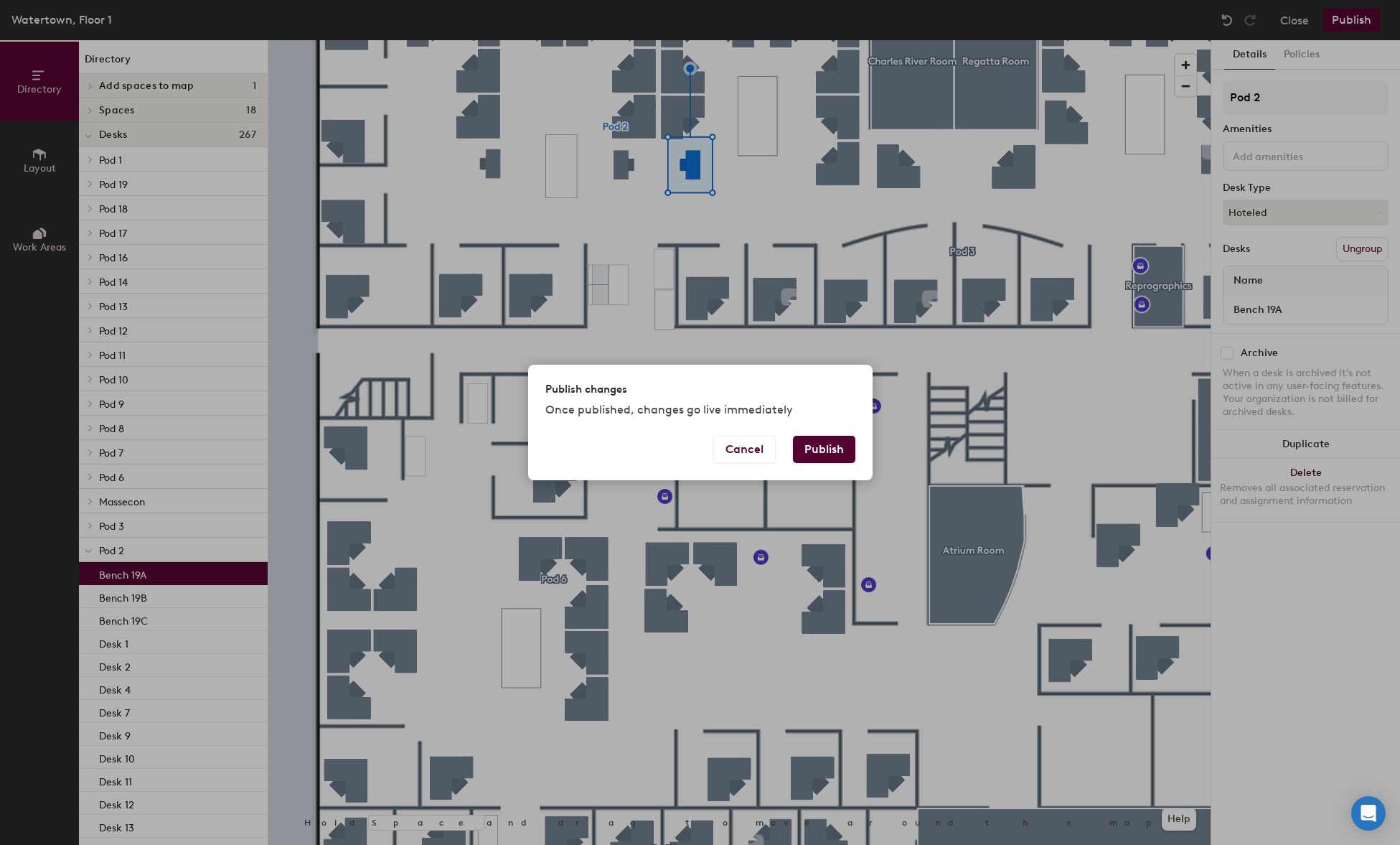
click at [837, 451] on button "Publish" at bounding box center [824, 450] width 62 height 27
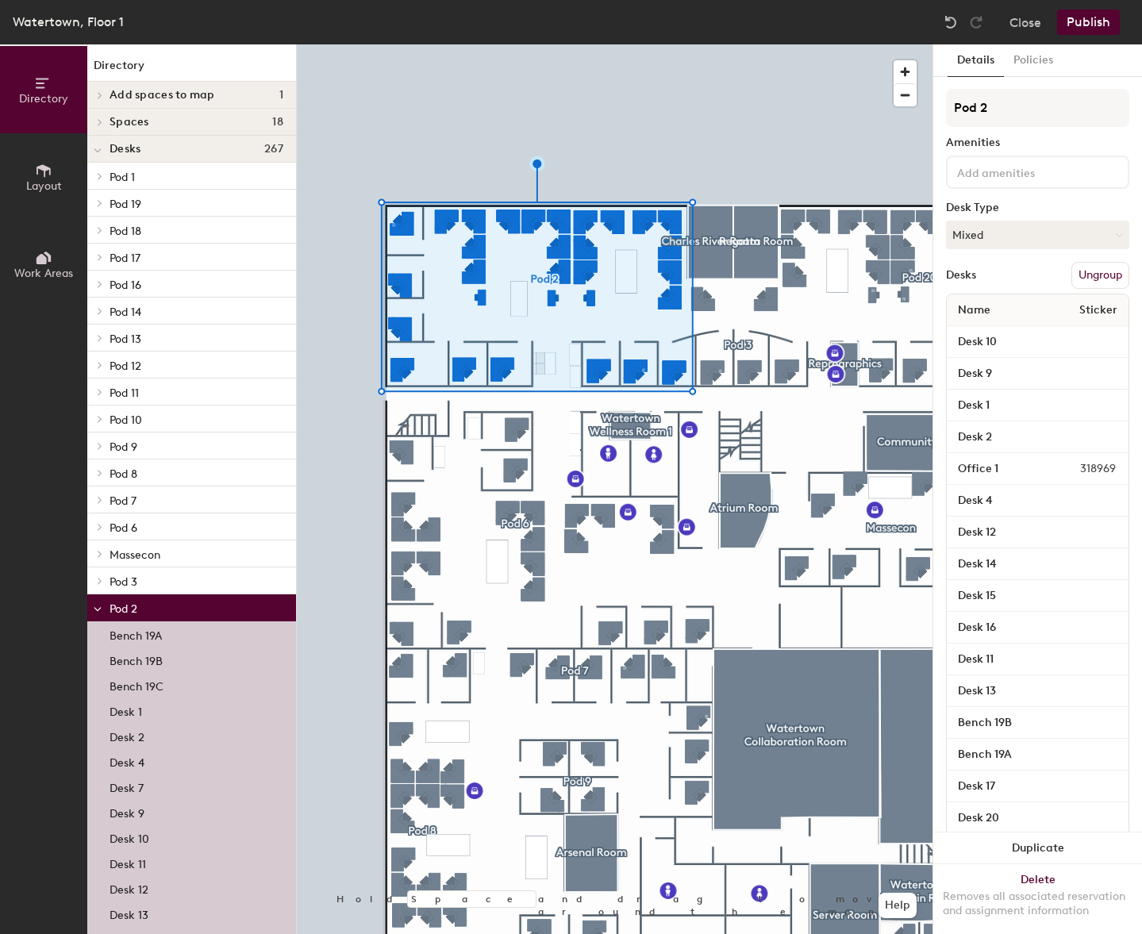
click at [1093, 26] on button "Publish" at bounding box center [1088, 22] width 63 height 25
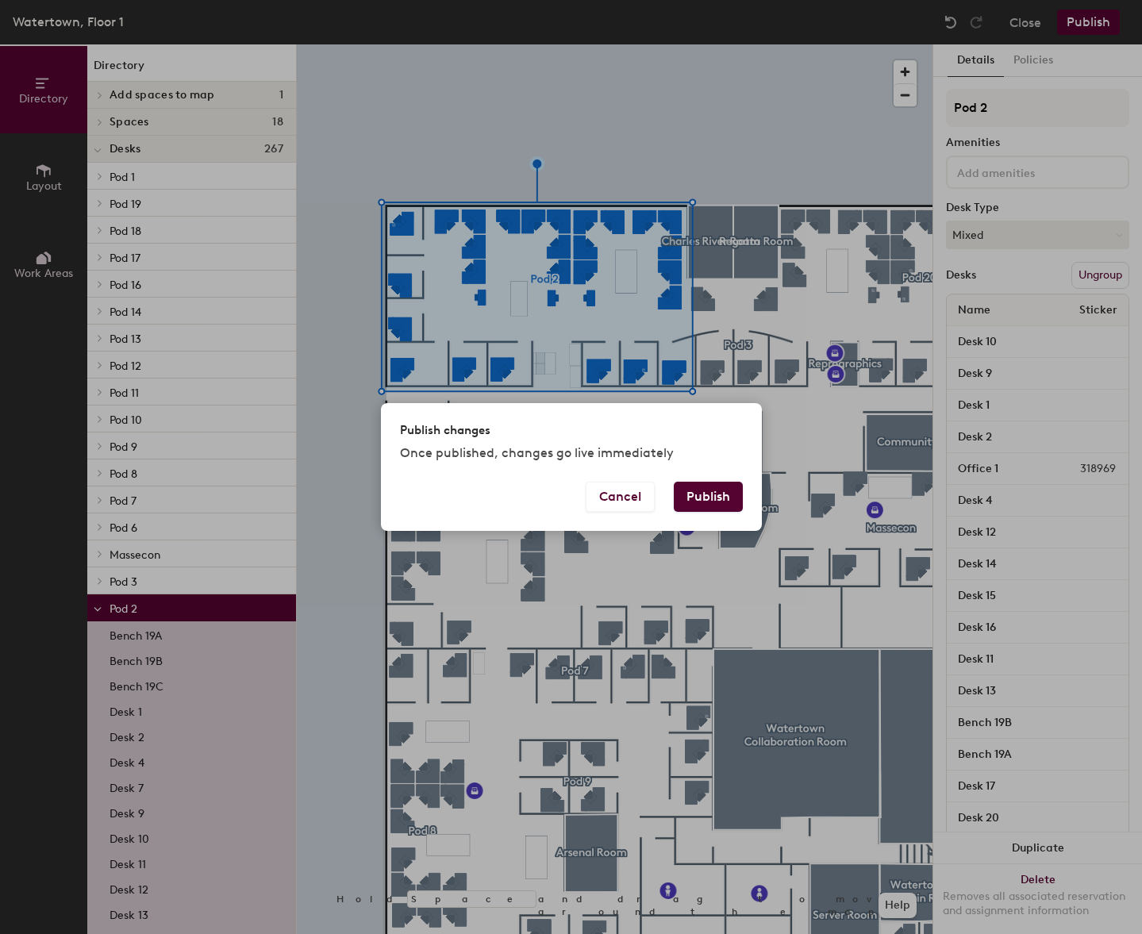
click at [720, 498] on button "Publish" at bounding box center [708, 497] width 69 height 30
